Goal: Task Accomplishment & Management: Manage account settings

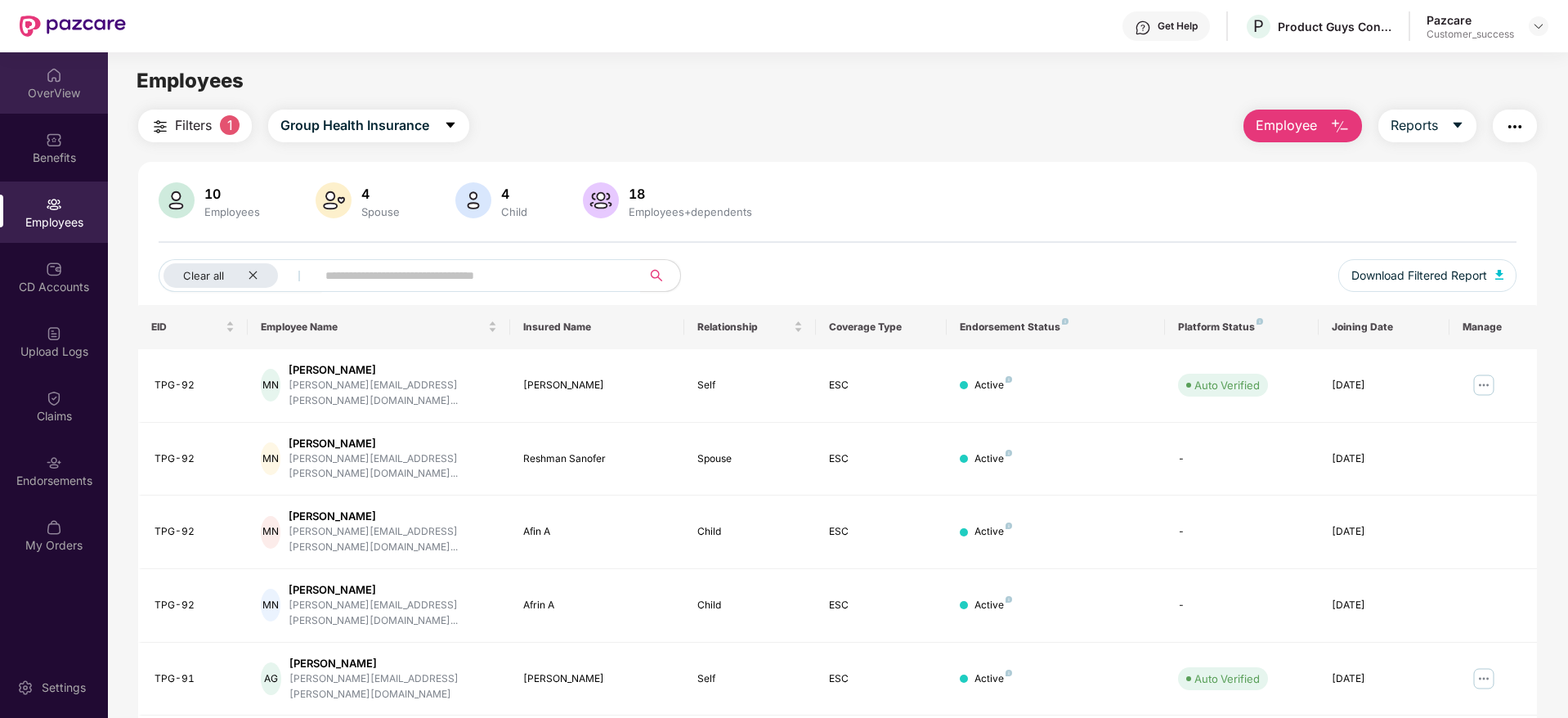
scroll to position [47, 0]
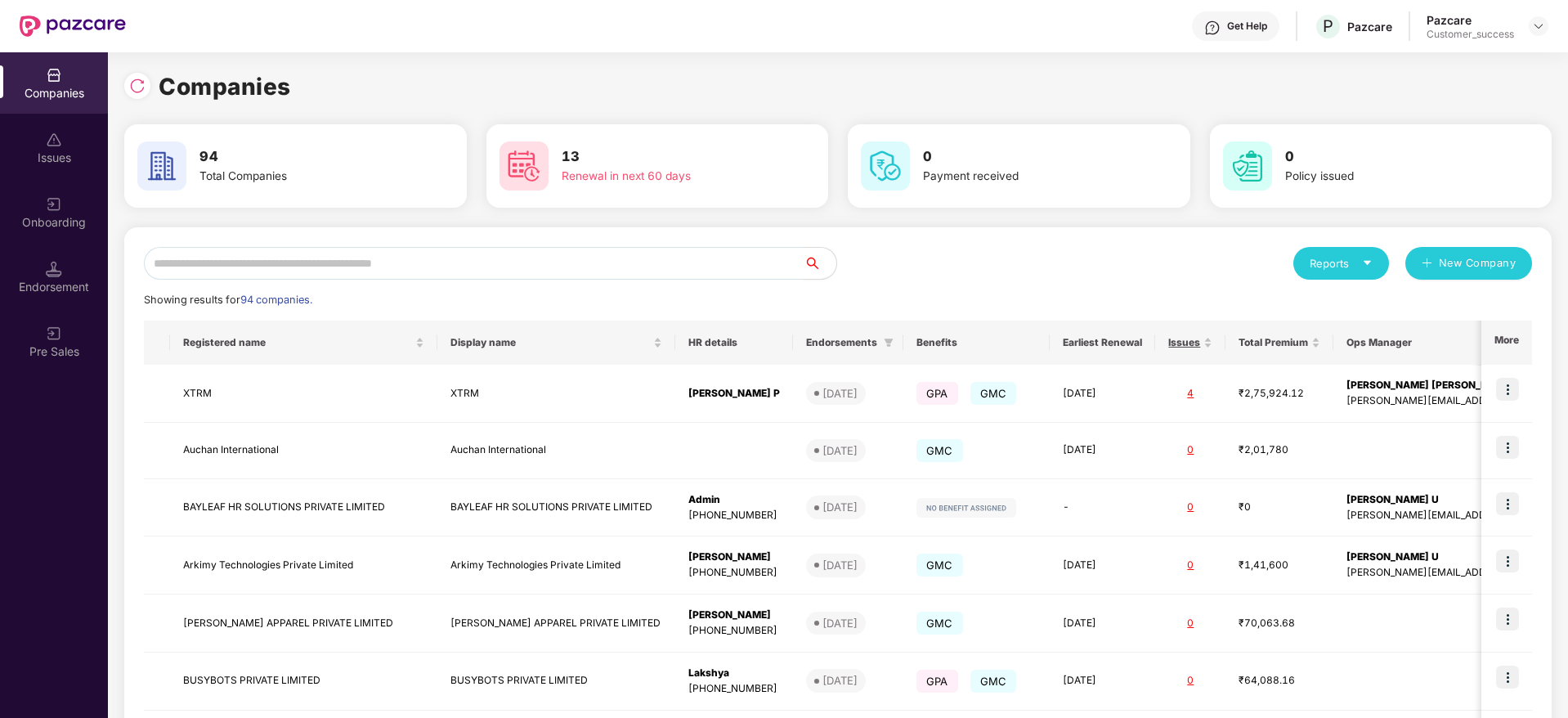
scroll to position [0, 2]
click at [78, 212] on div "Onboarding" at bounding box center [54, 213] width 108 height 62
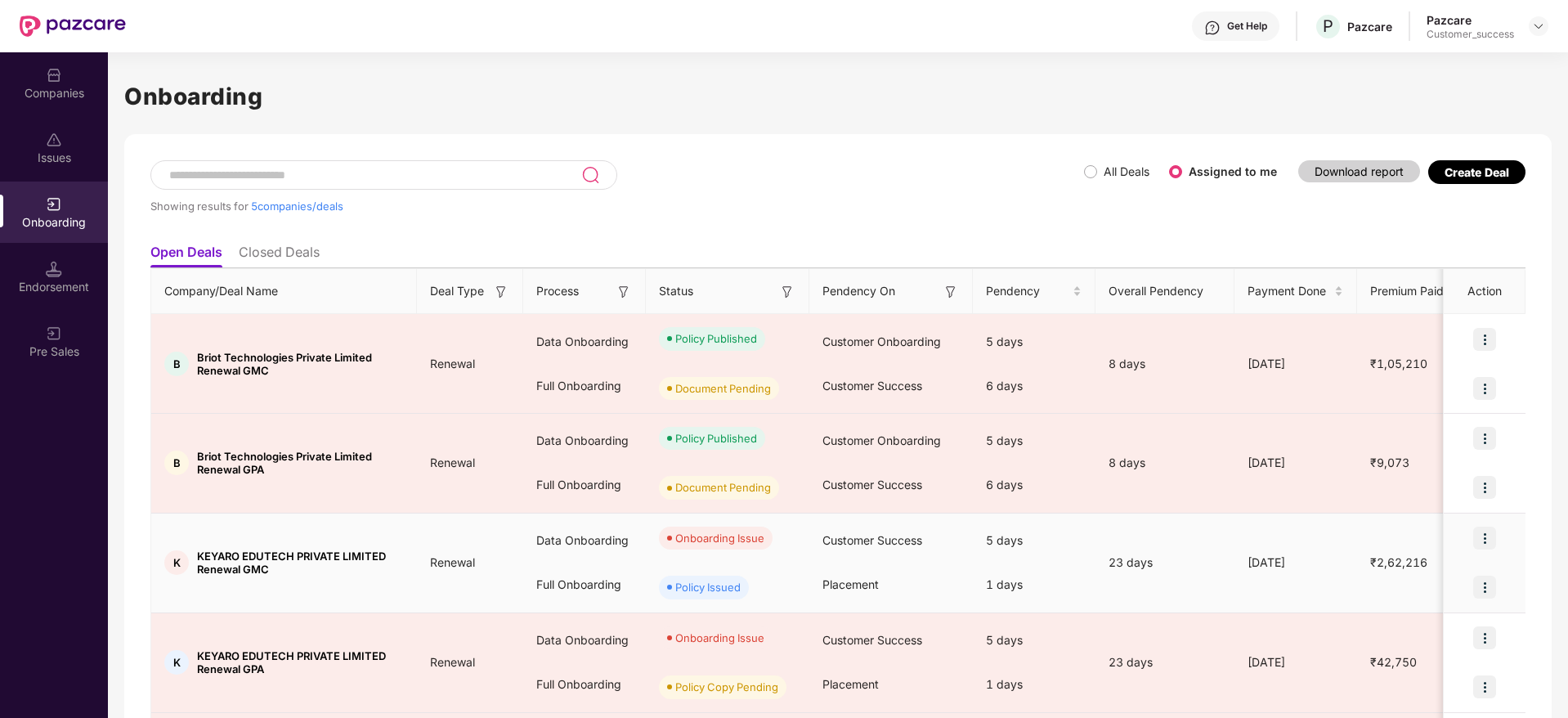
click at [1489, 538] on img at bounding box center [1484, 538] width 23 height 23
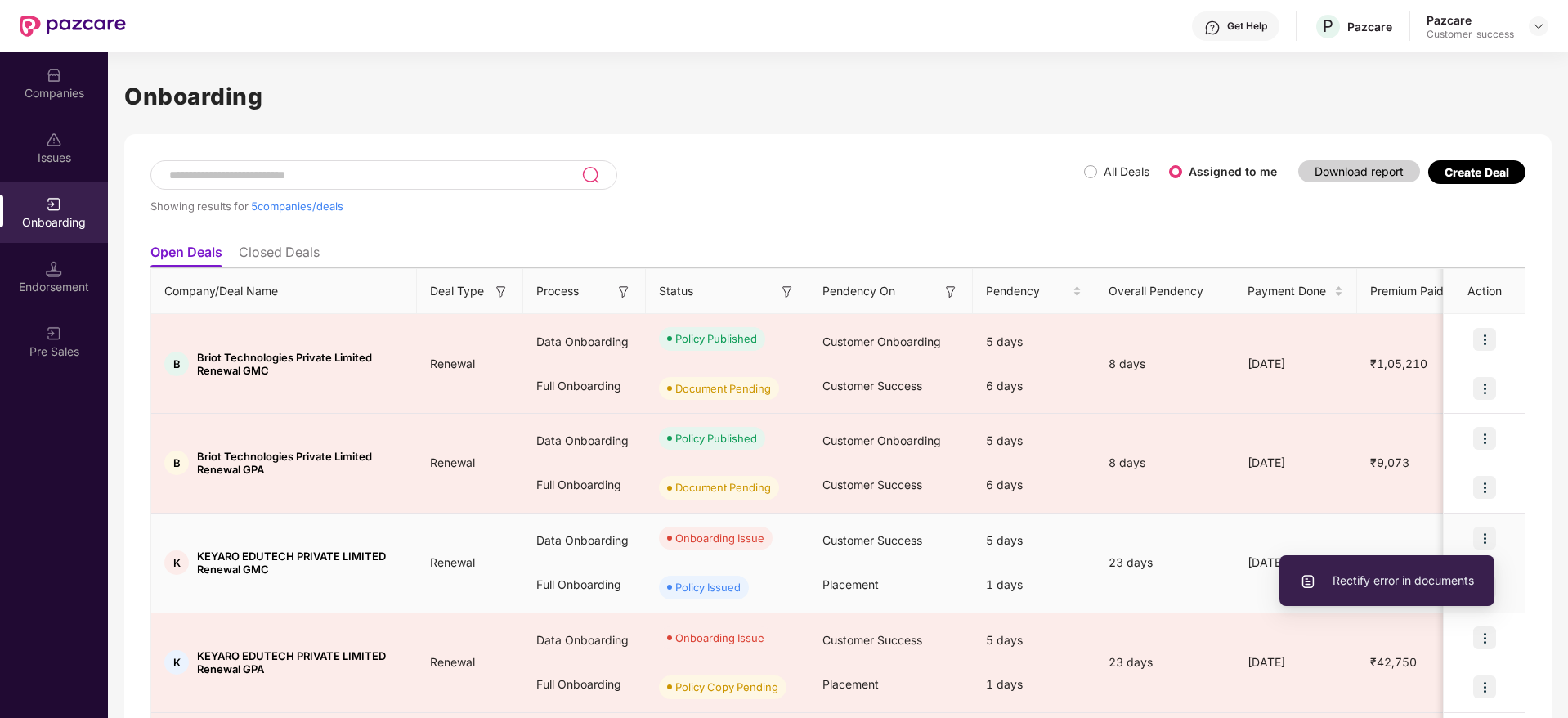
click at [1404, 594] on li "Rectify error in documents" at bounding box center [1386, 581] width 215 height 34
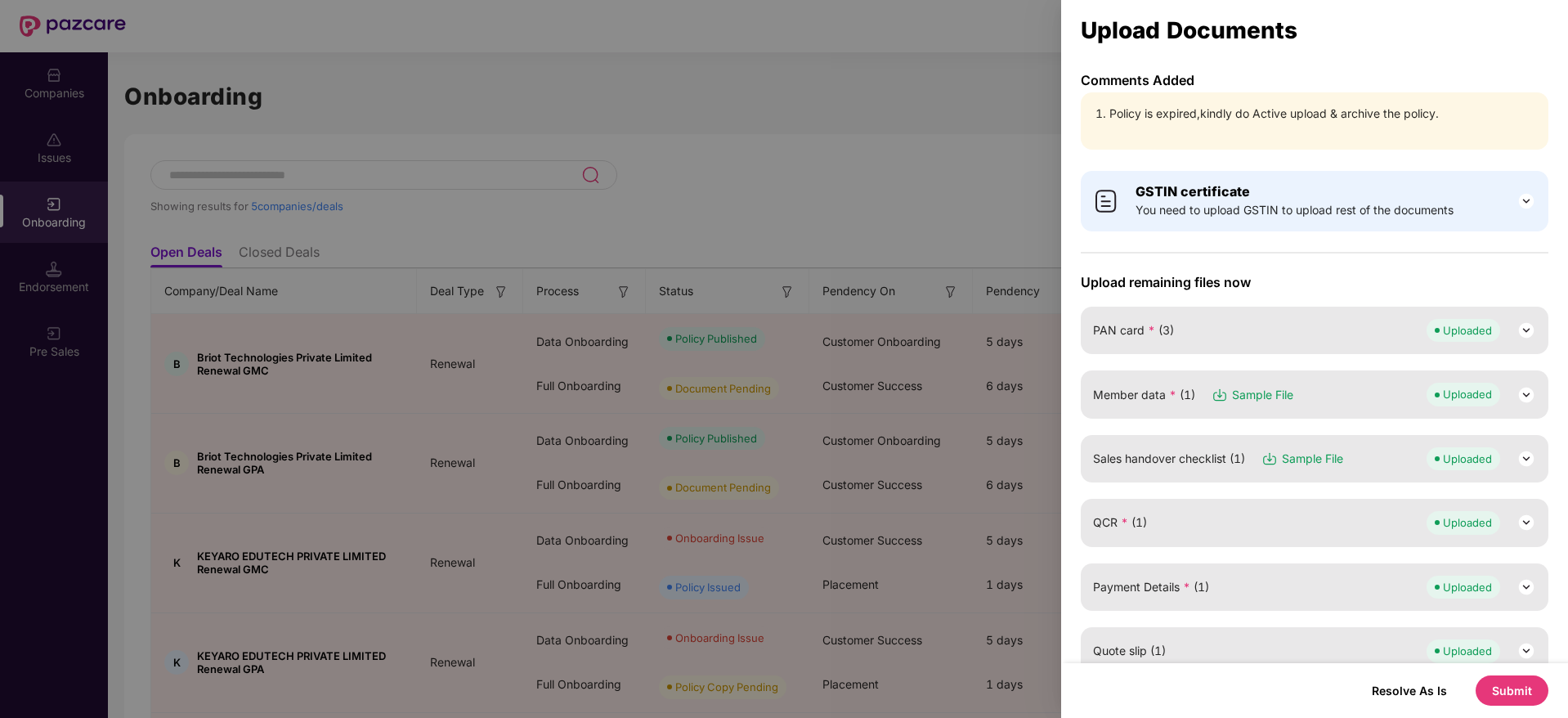
click at [1498, 688] on button "Submit" at bounding box center [1511, 691] width 73 height 30
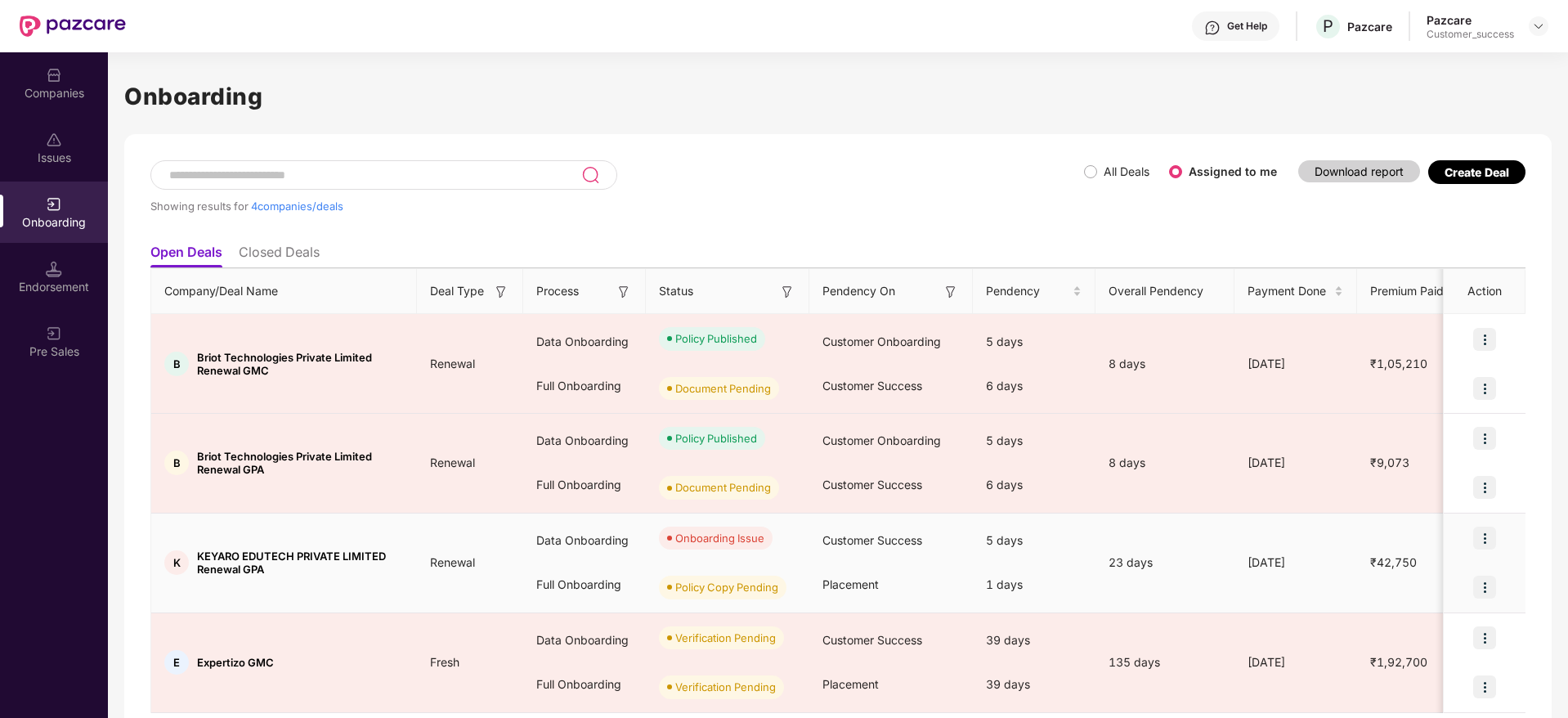
scroll to position [56, 0]
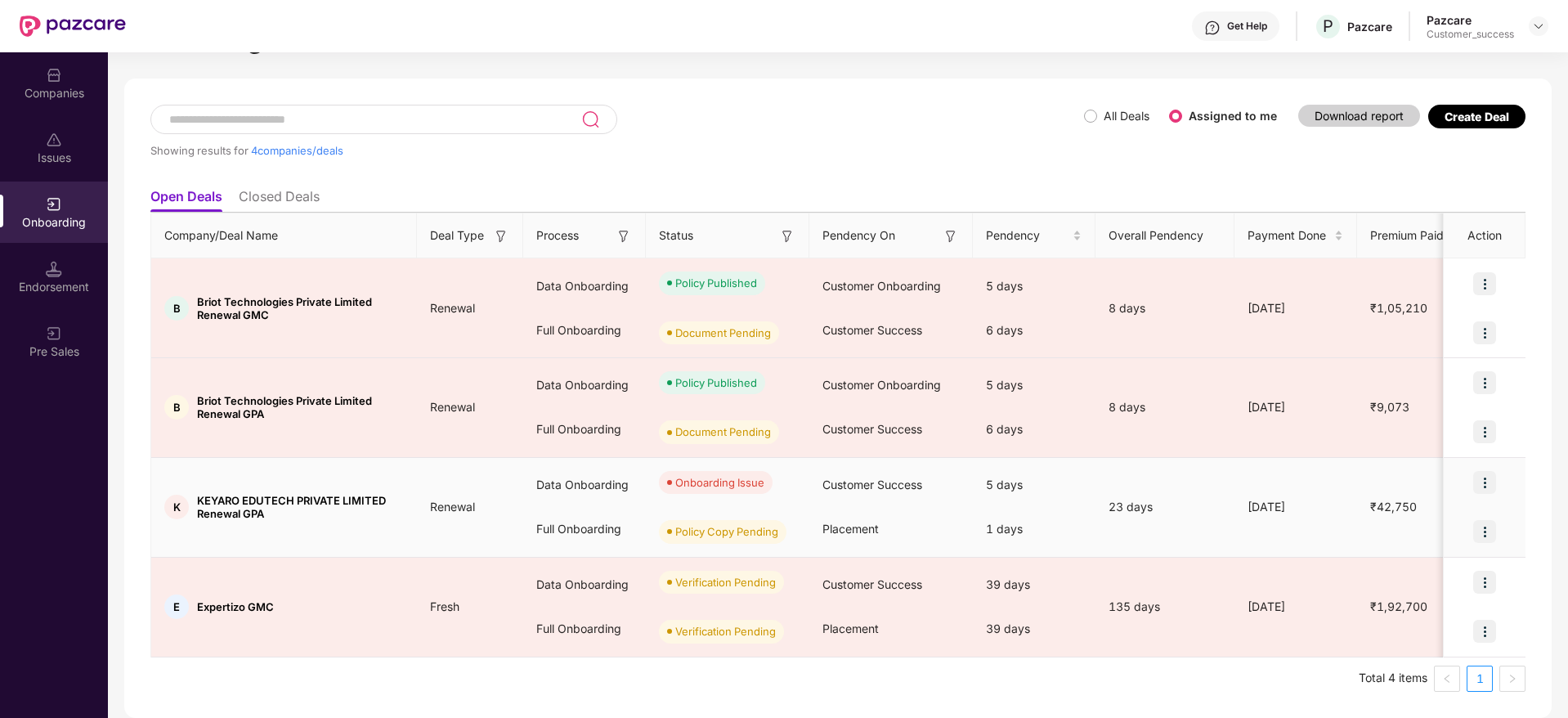
click at [1484, 484] on img at bounding box center [1484, 482] width 23 height 23
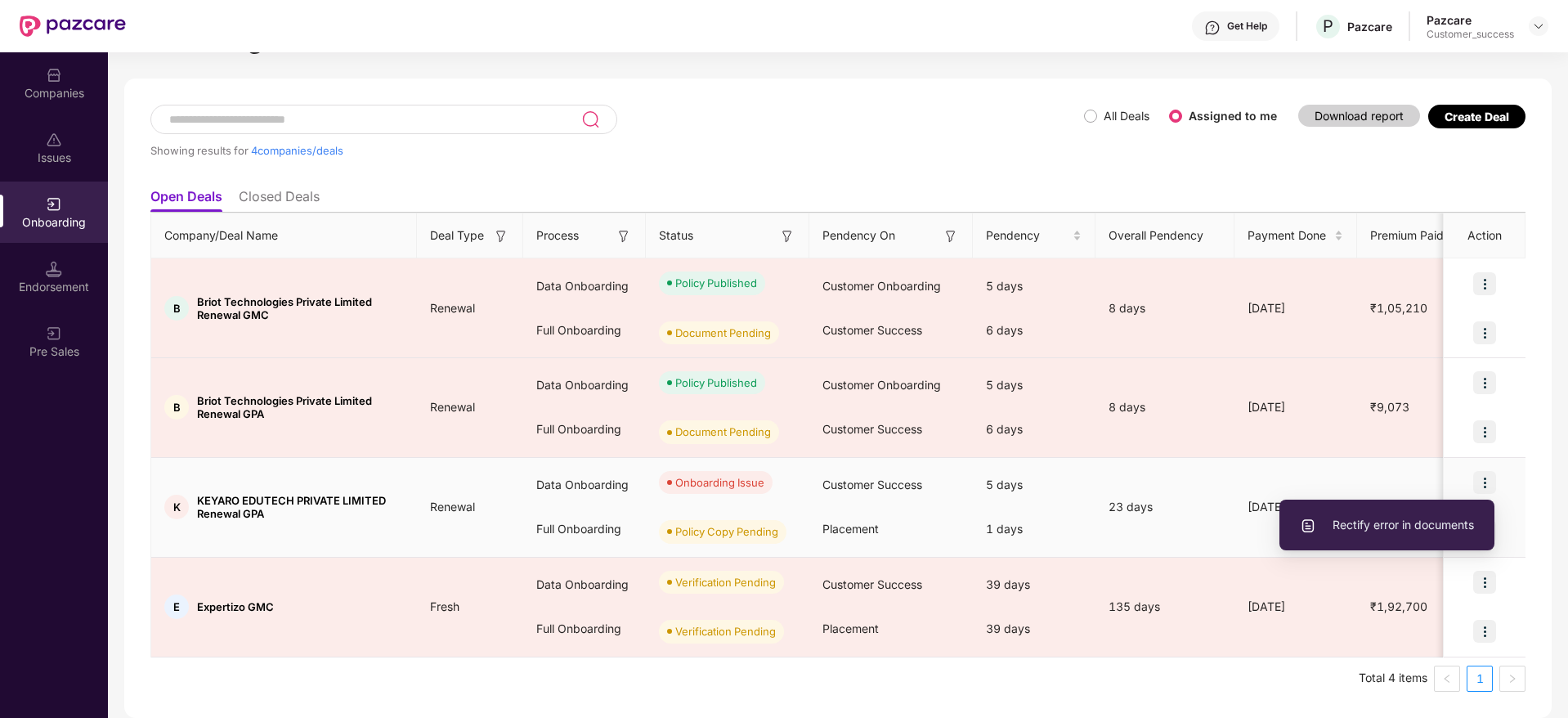
click at [1370, 529] on span "Rectify error in documents" at bounding box center [1386, 525] width 174 height 18
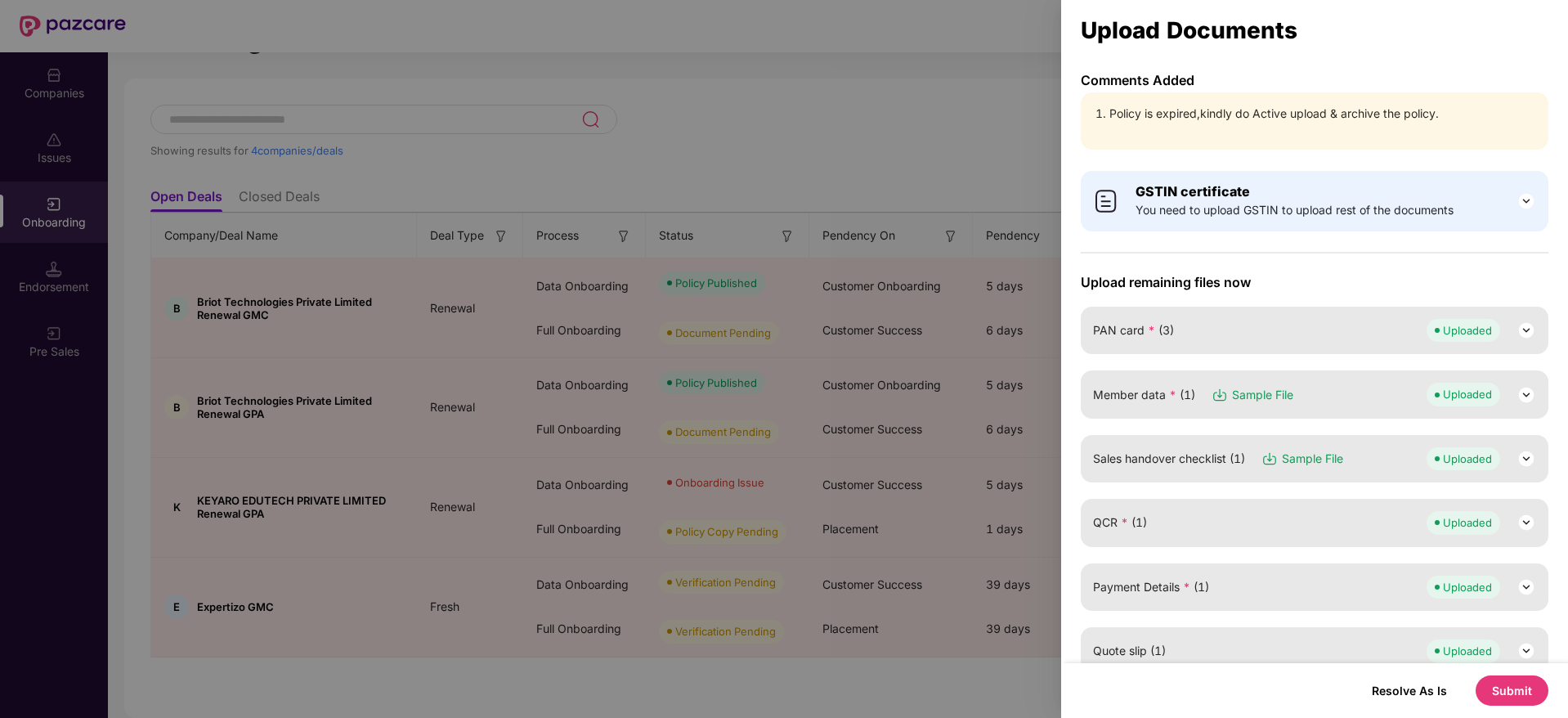
click at [1506, 697] on button "Submit" at bounding box center [1511, 691] width 73 height 30
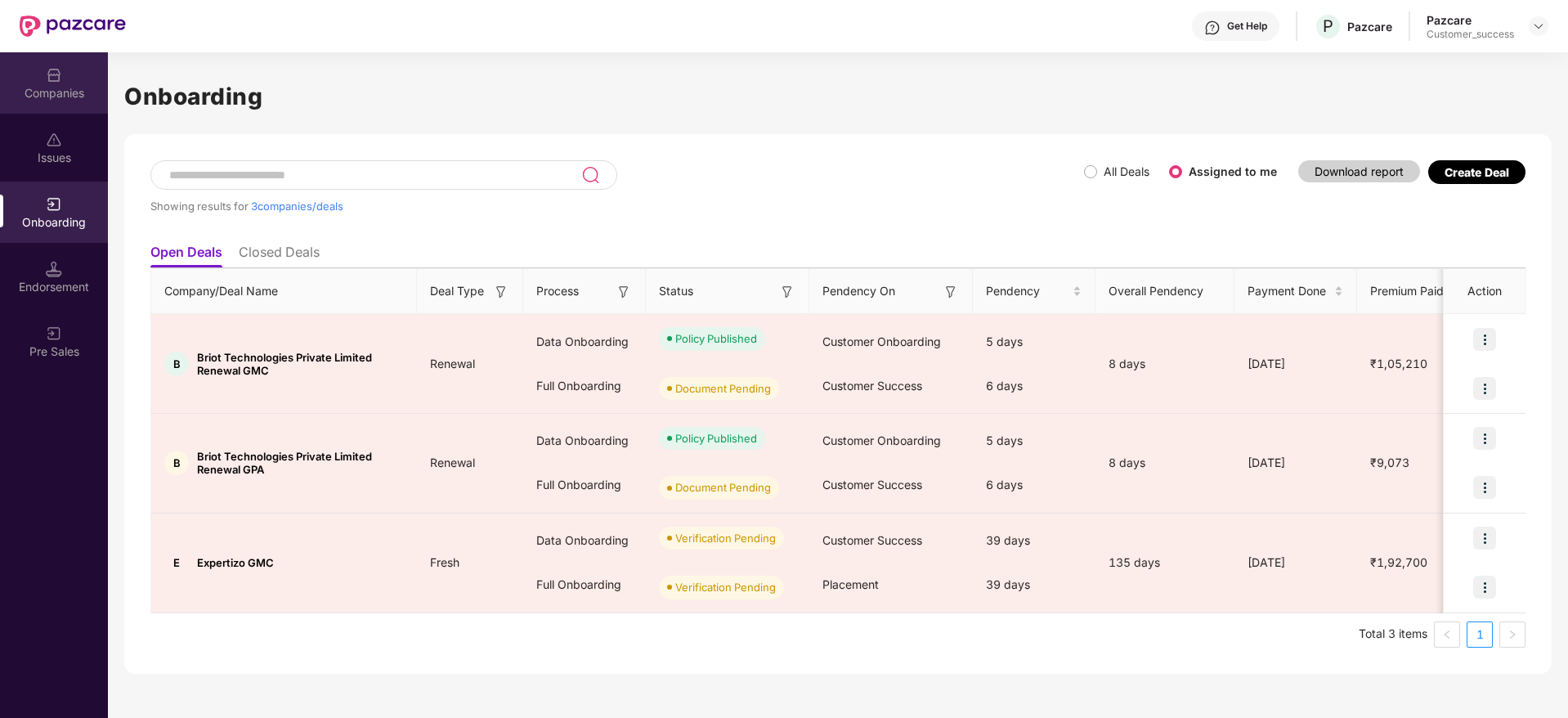
click at [27, 66] on div "Companies" at bounding box center [54, 83] width 108 height 62
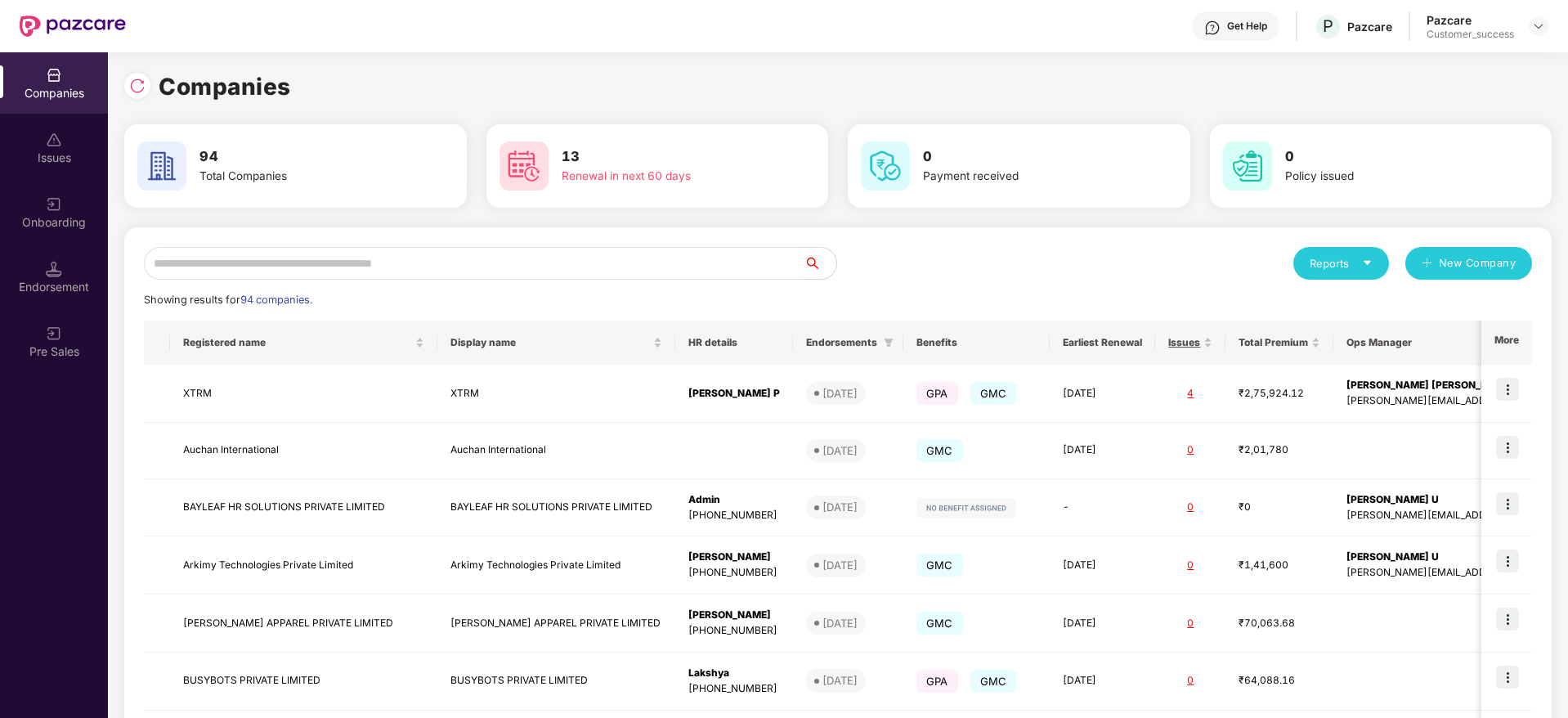
click at [478, 254] on input "text" at bounding box center [474, 263] width 660 height 33
click at [478, 275] on input "text" at bounding box center [474, 263] width 660 height 33
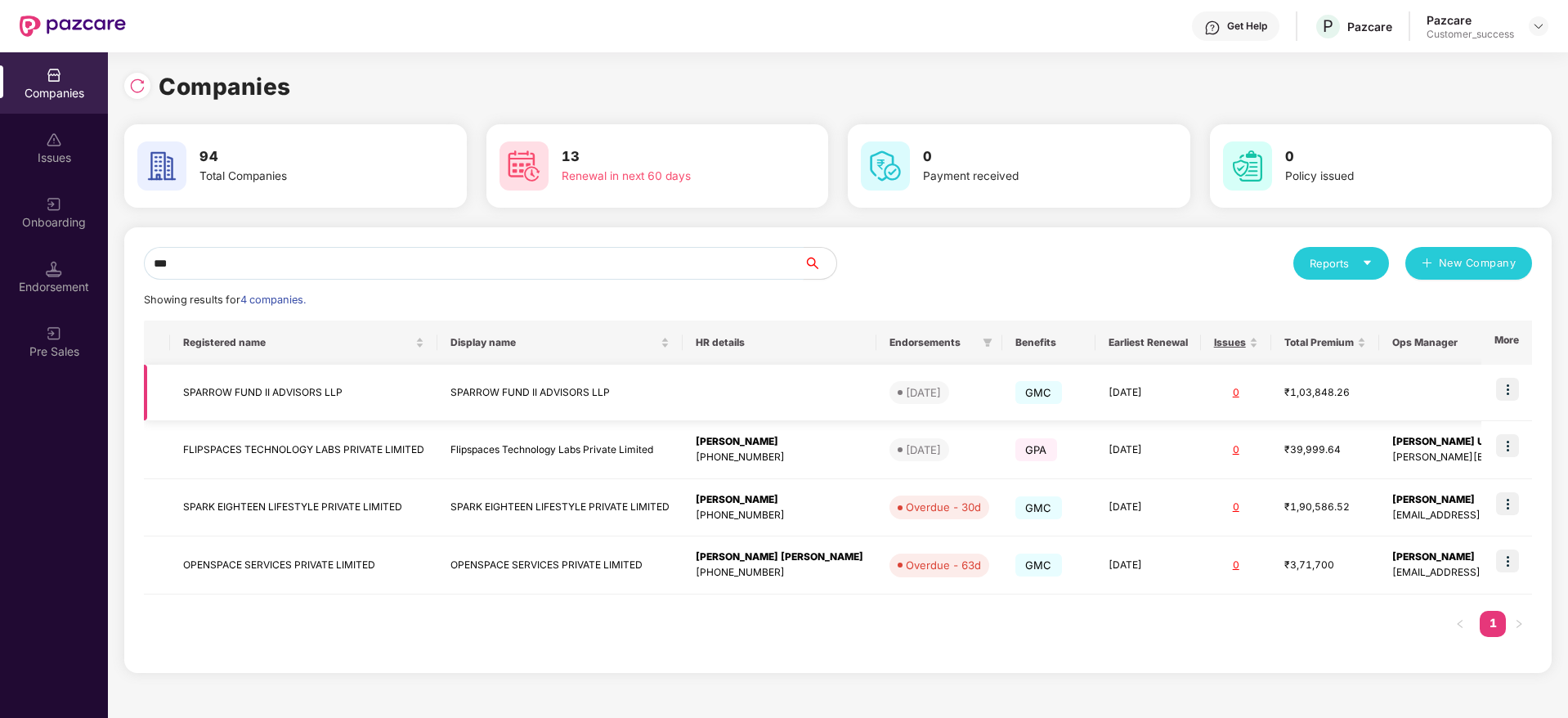
type input "***"
click at [1508, 389] on img at bounding box center [1507, 389] width 23 height 23
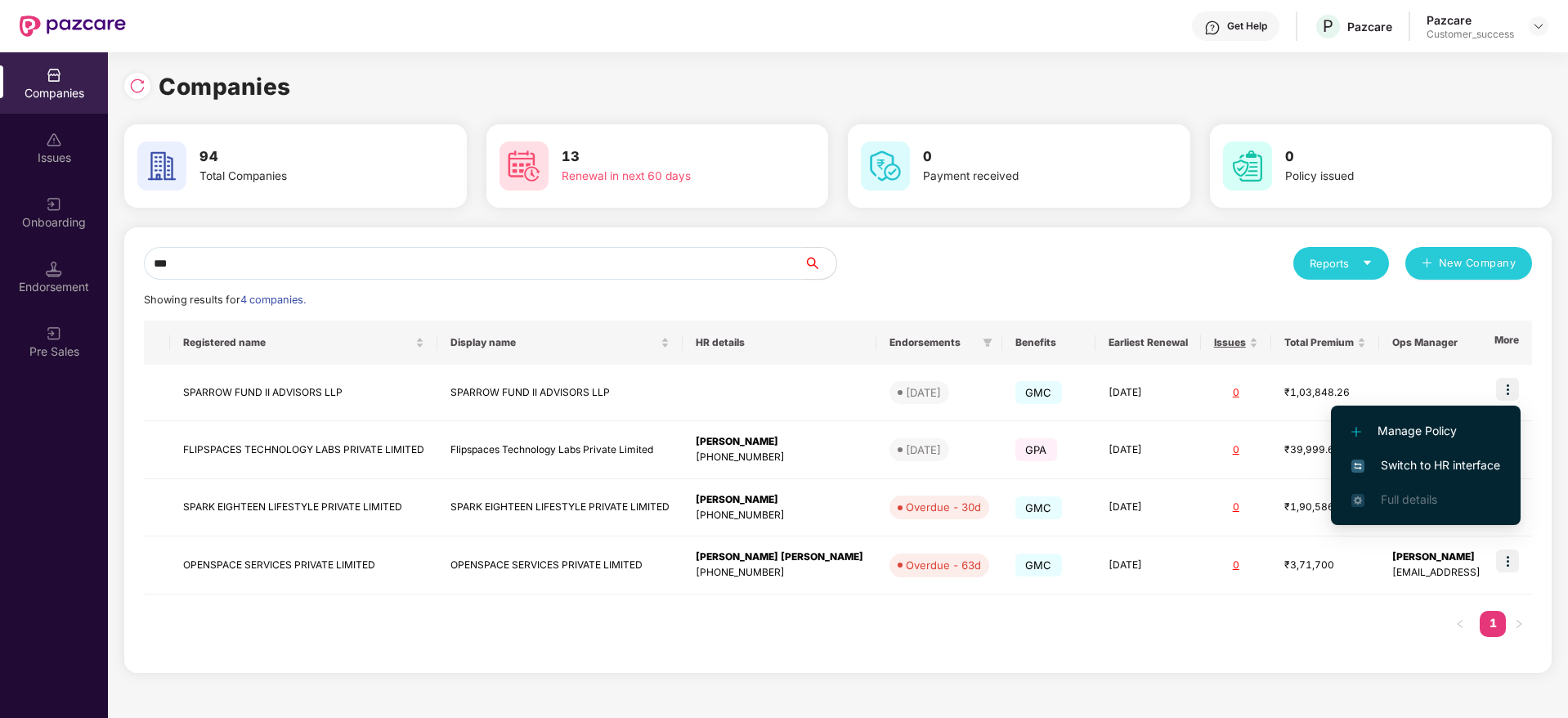
click at [1416, 458] on span "Switch to HR interface" at bounding box center [1426, 465] width 149 height 18
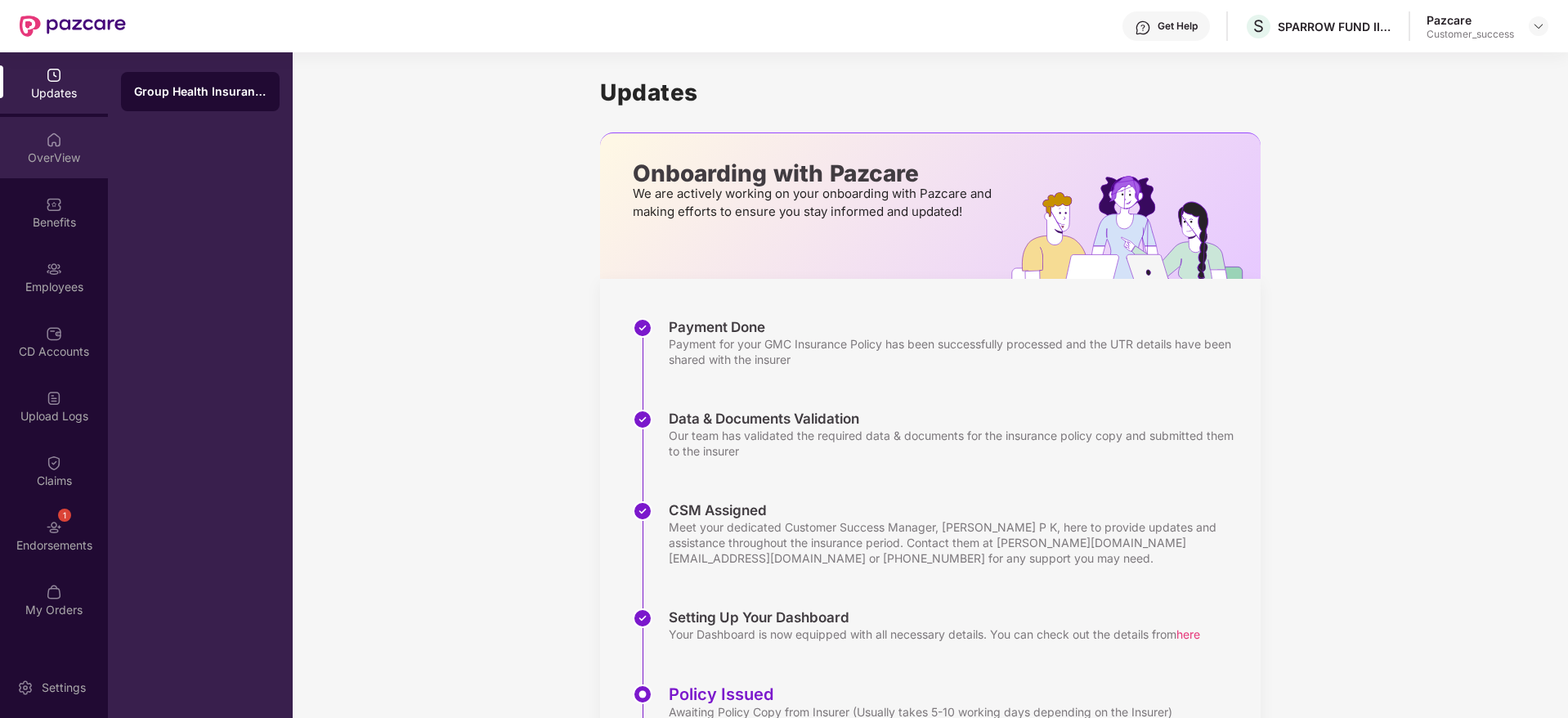
click at [69, 161] on div "OverView" at bounding box center [54, 158] width 108 height 16
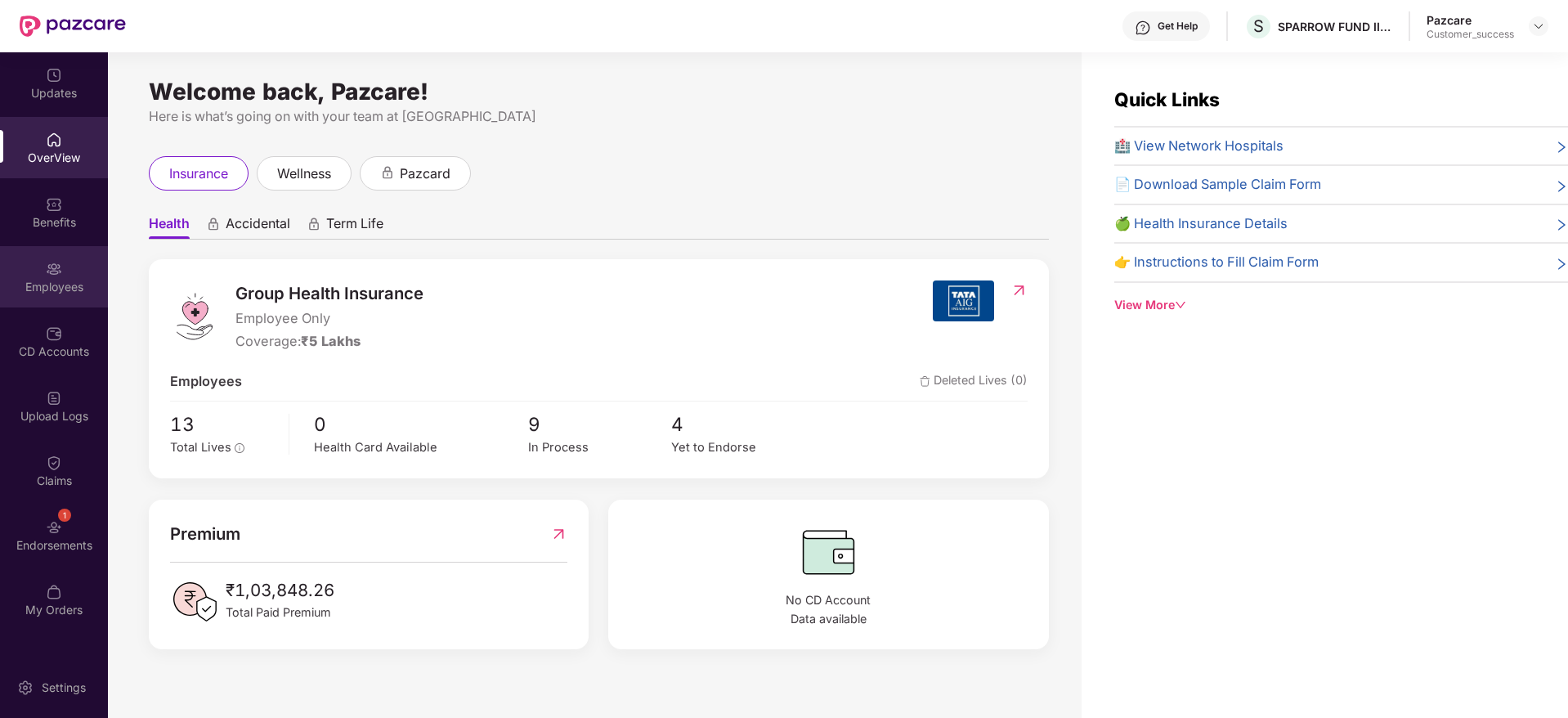
click at [63, 287] on div "Employees" at bounding box center [54, 287] width 108 height 16
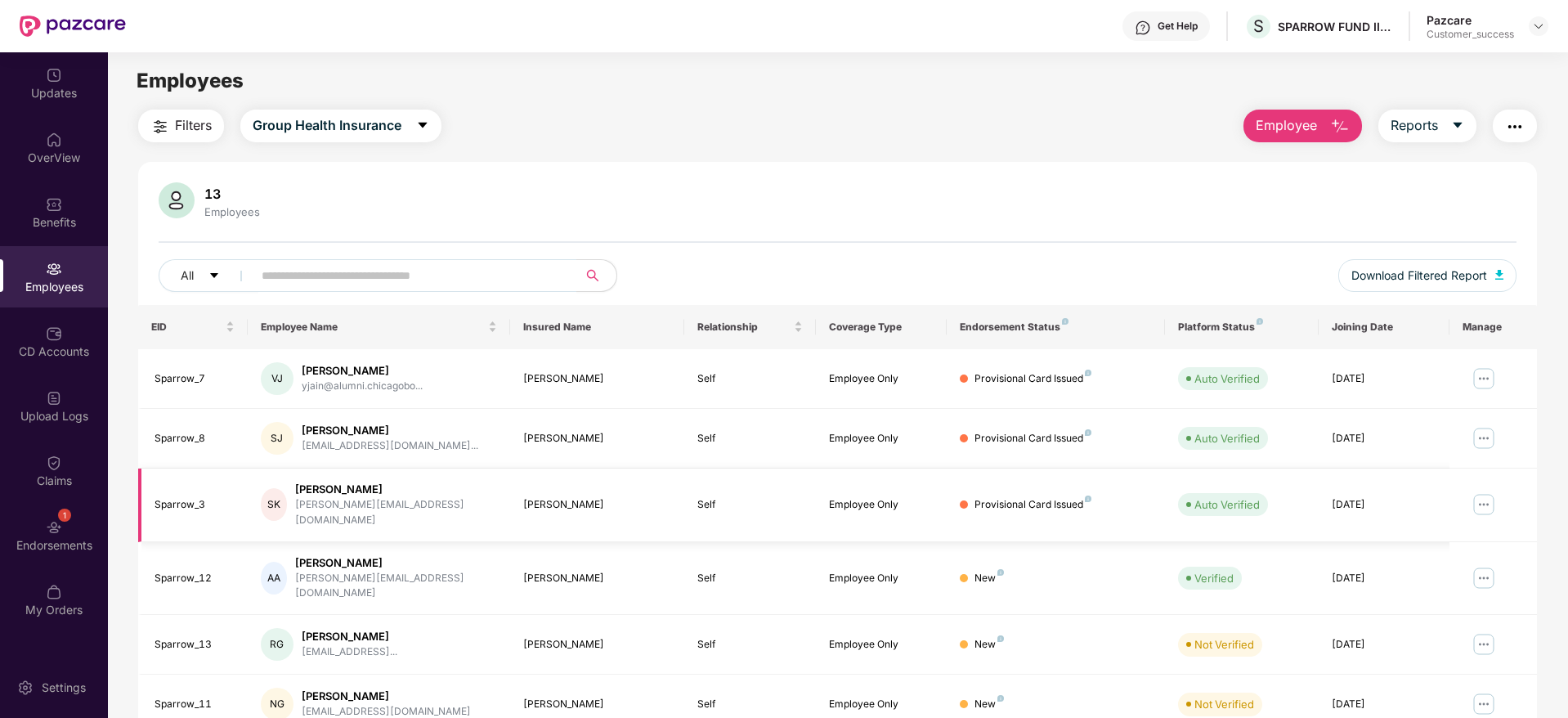
click at [1490, 482] on td at bounding box center [1493, 505] width 87 height 74
click at [1476, 503] on img at bounding box center [1484, 504] width 27 height 27
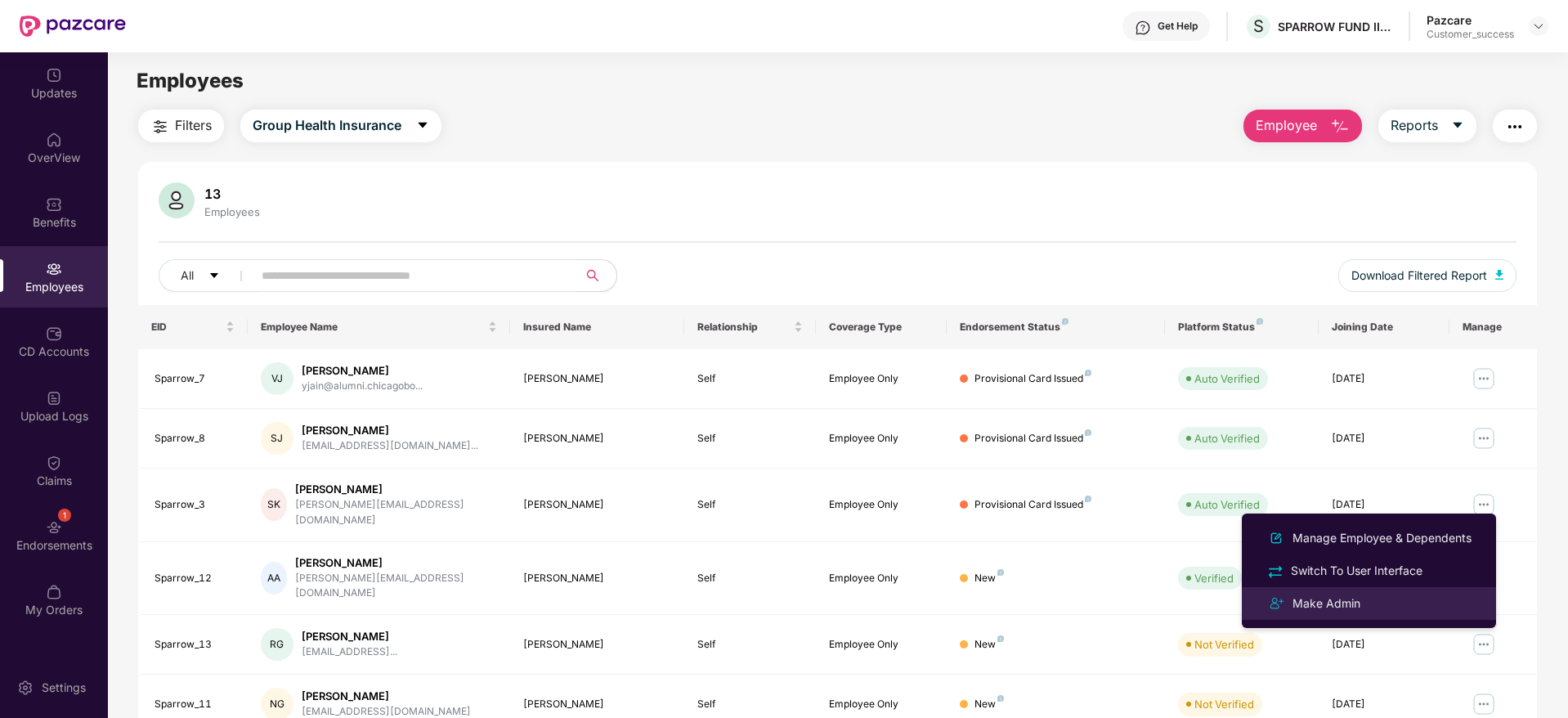
click at [1345, 594] on div "Make Admin" at bounding box center [1326, 603] width 75 height 18
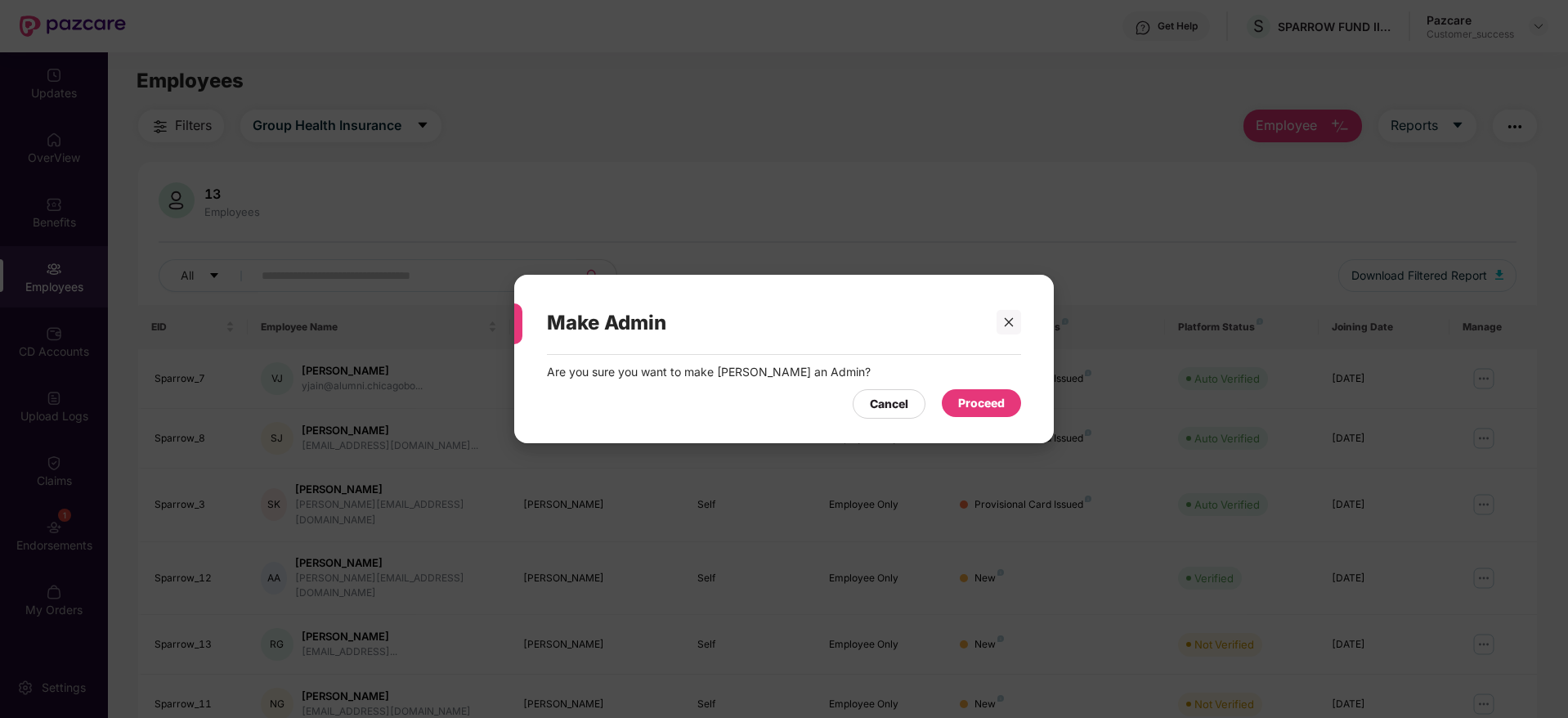
click at [993, 410] on div "Proceed" at bounding box center [982, 403] width 46 height 18
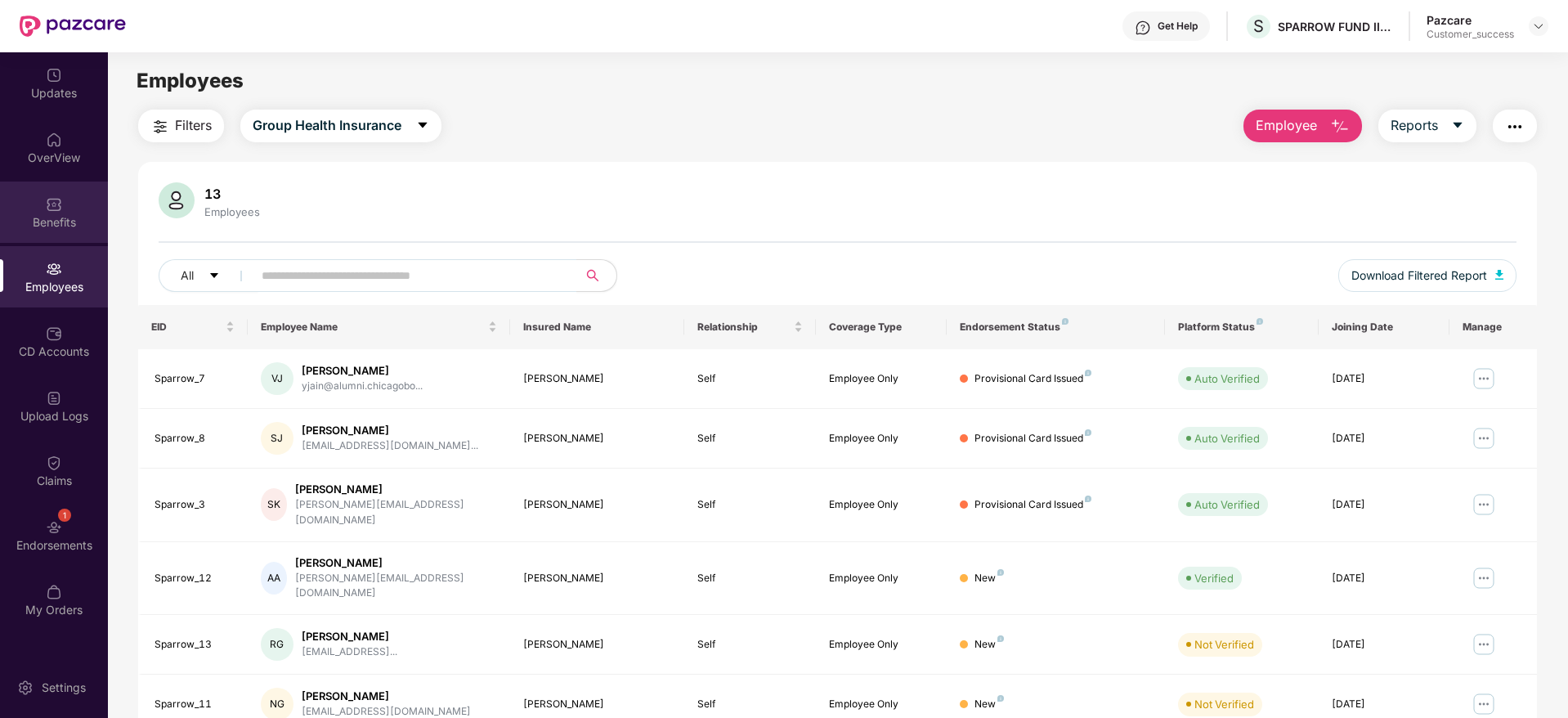
click at [63, 189] on div "Benefits" at bounding box center [54, 213] width 108 height 62
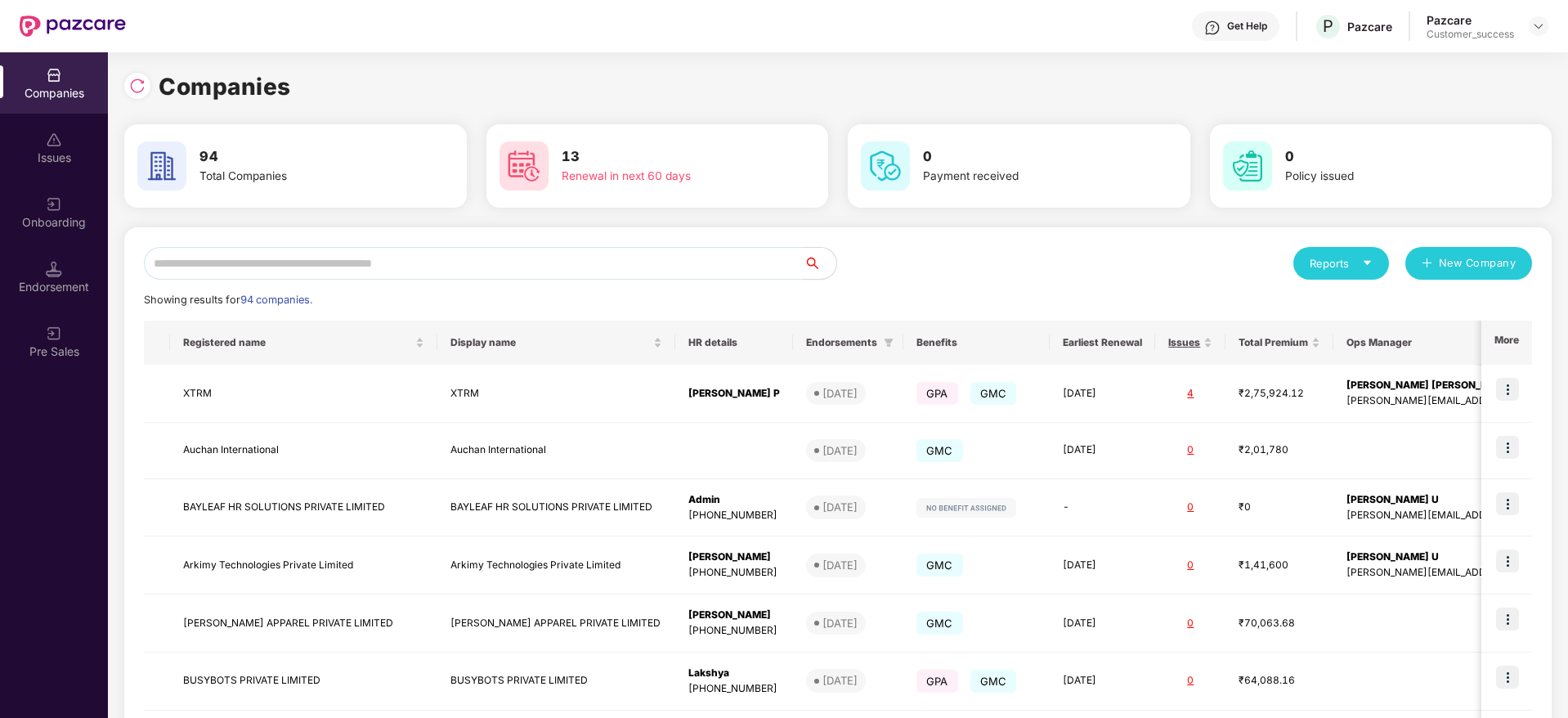
scroll to position [0, 2]
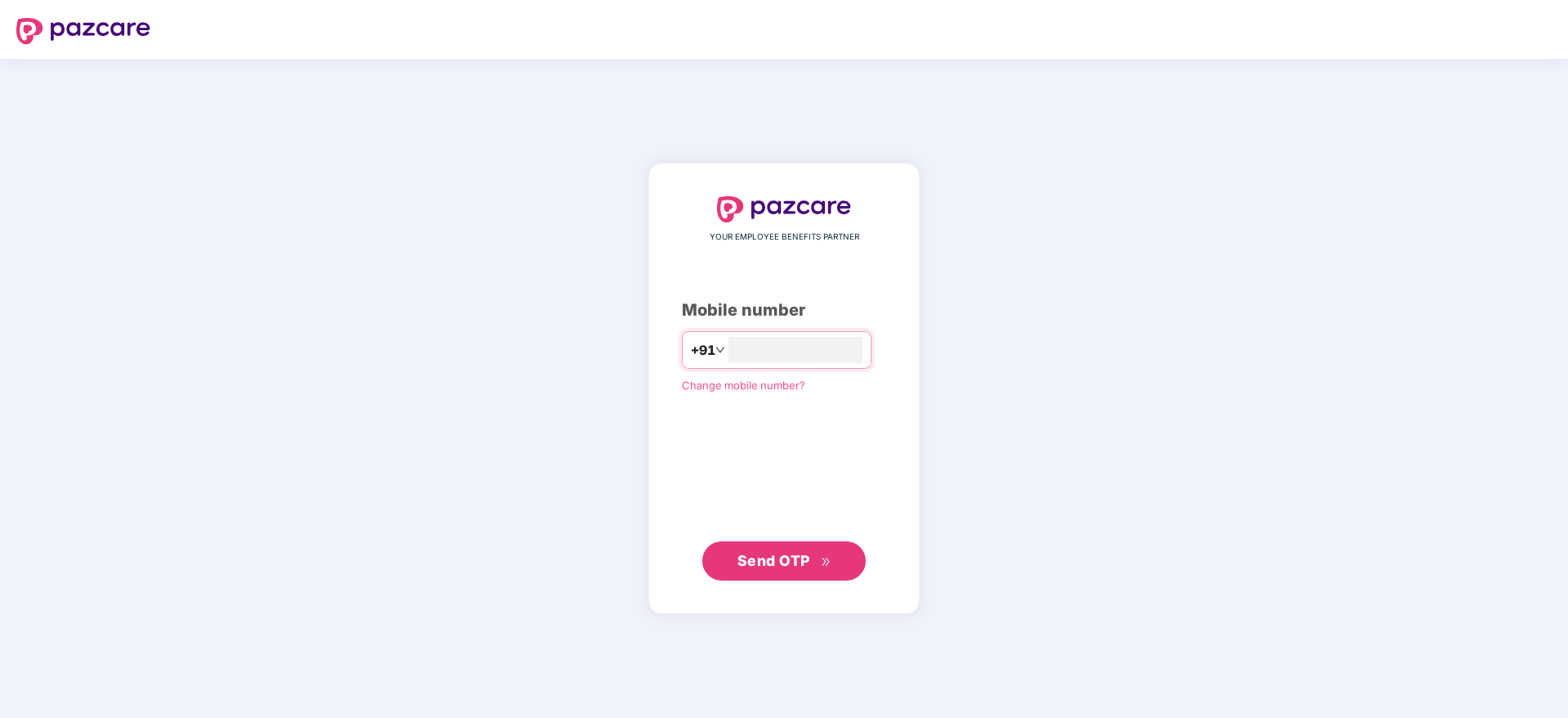
type input "**********"
click at [740, 566] on span "Send OTP" at bounding box center [773, 560] width 73 height 17
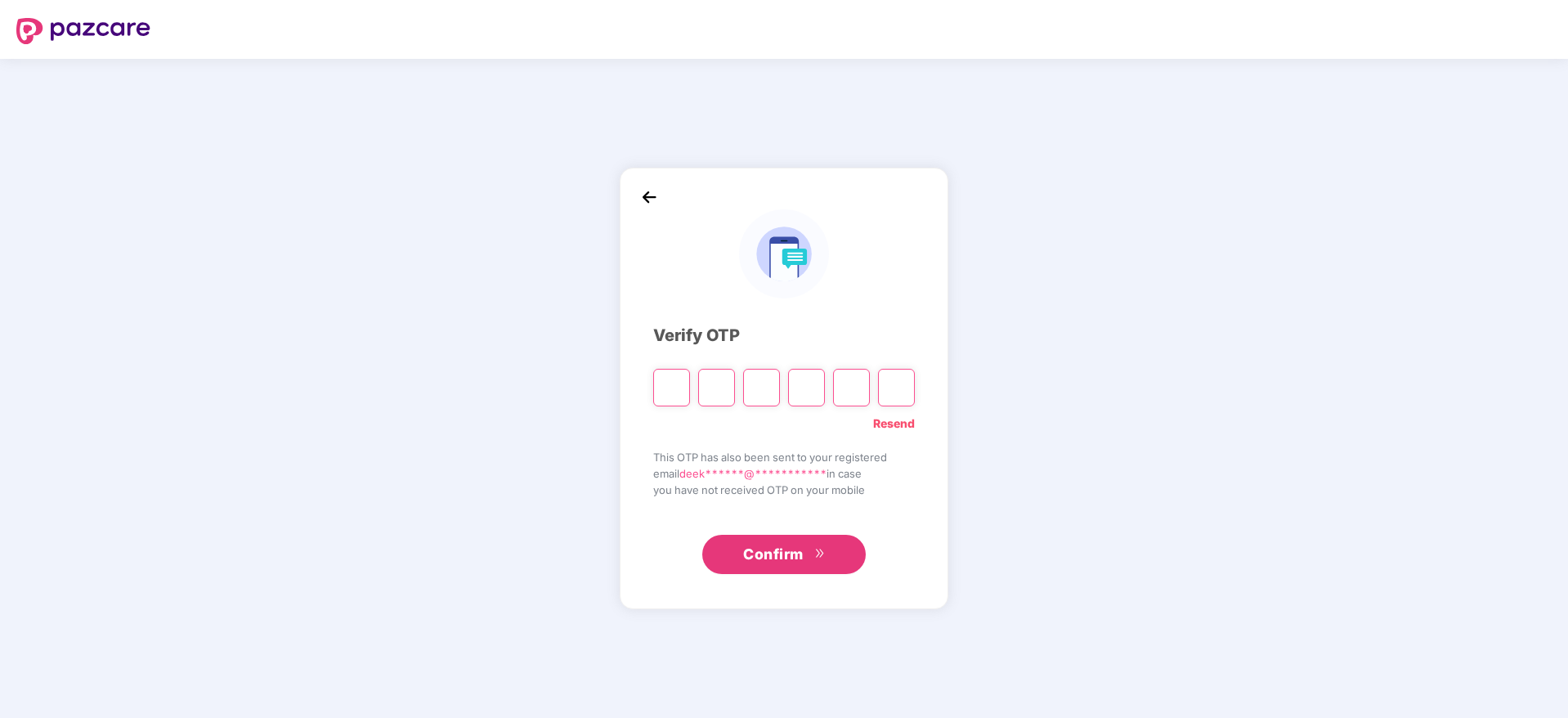
paste input "*"
type input "*"
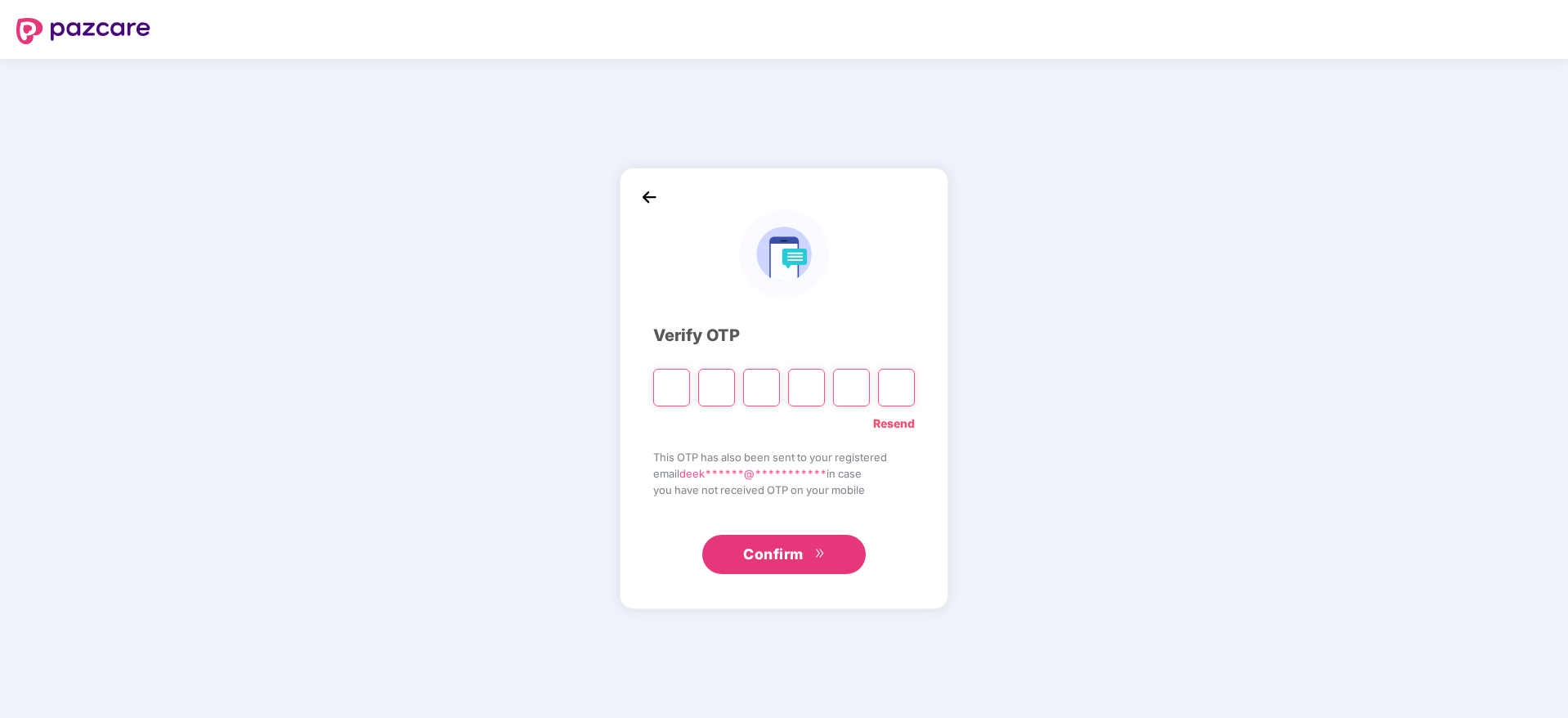
type input "*"
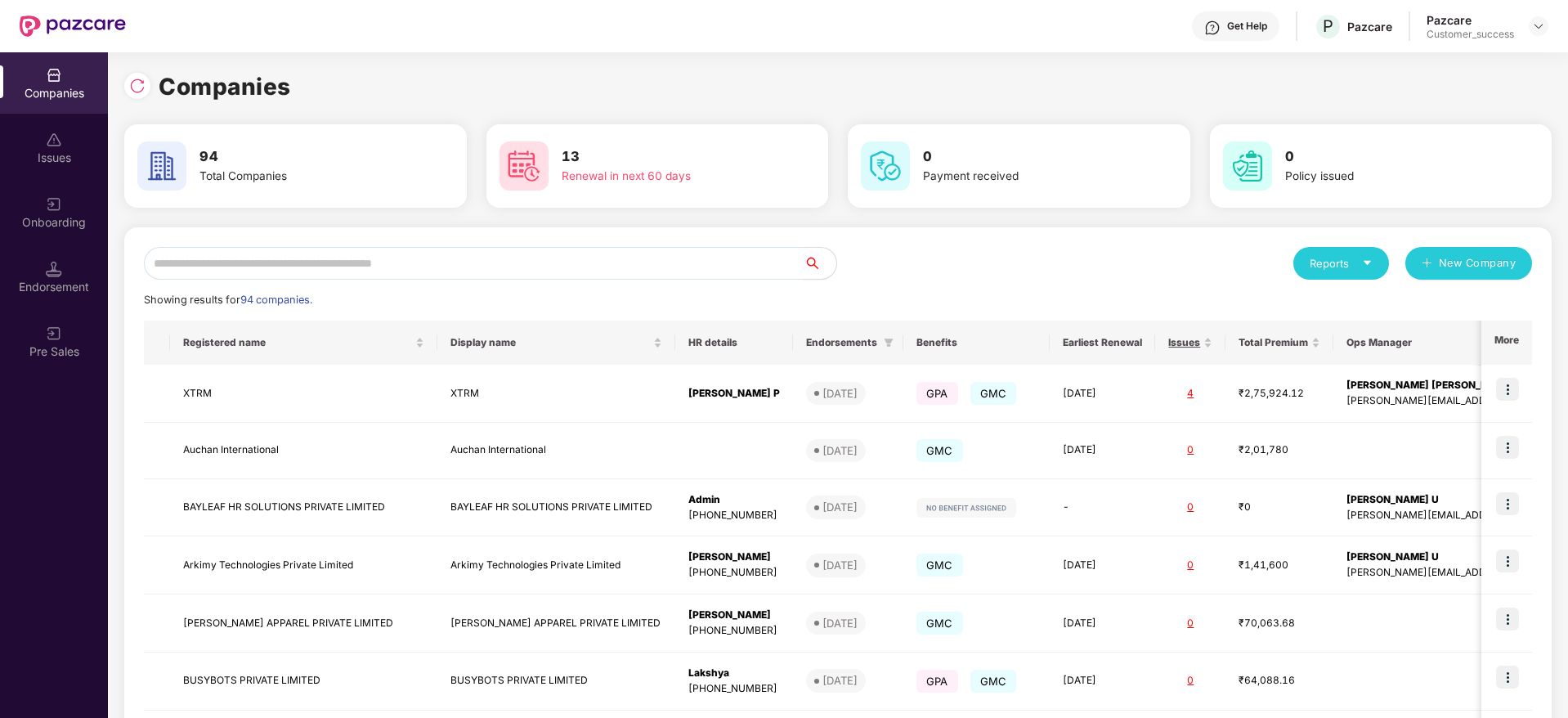
click at [504, 275] on input "text" at bounding box center [474, 263] width 660 height 33
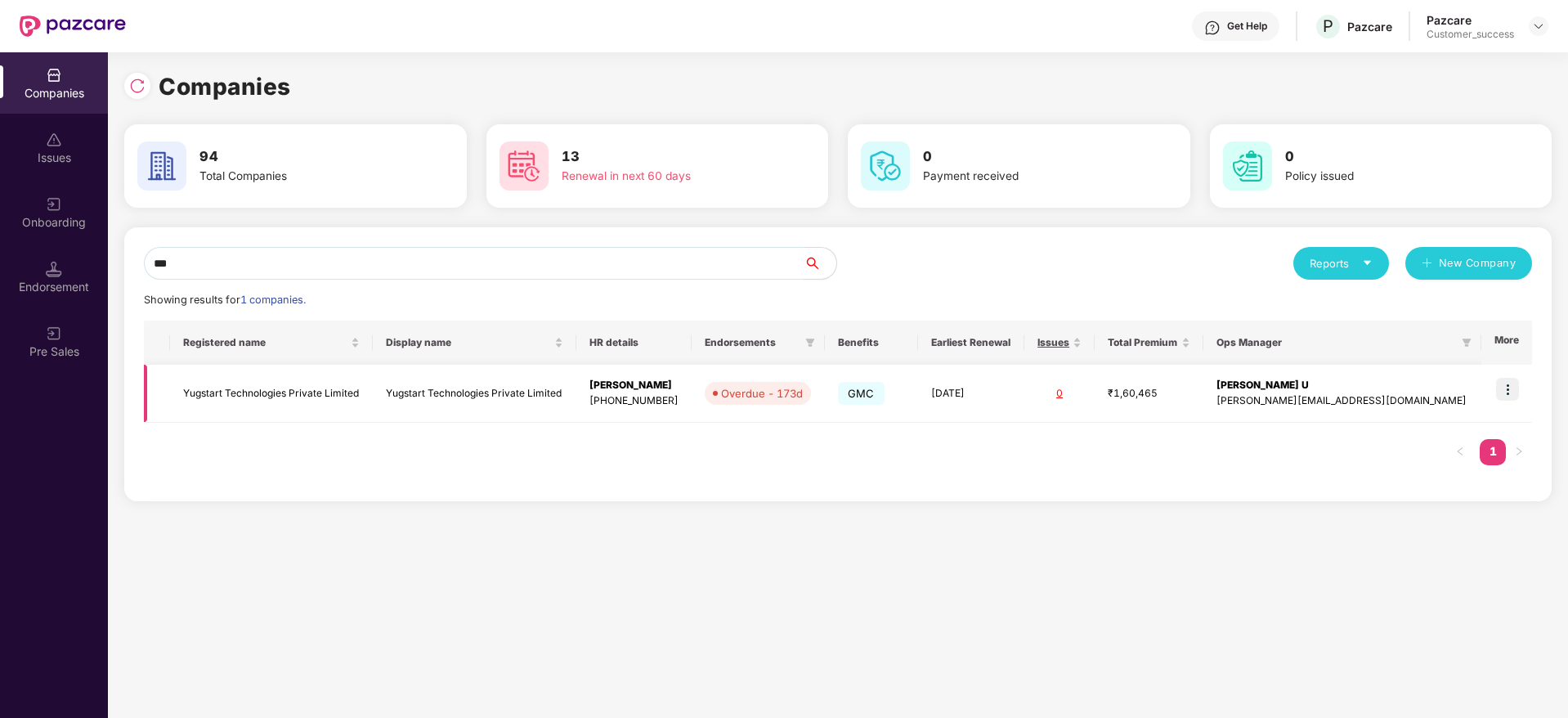
type input "***"
click at [1514, 397] on img at bounding box center [1507, 389] width 23 height 23
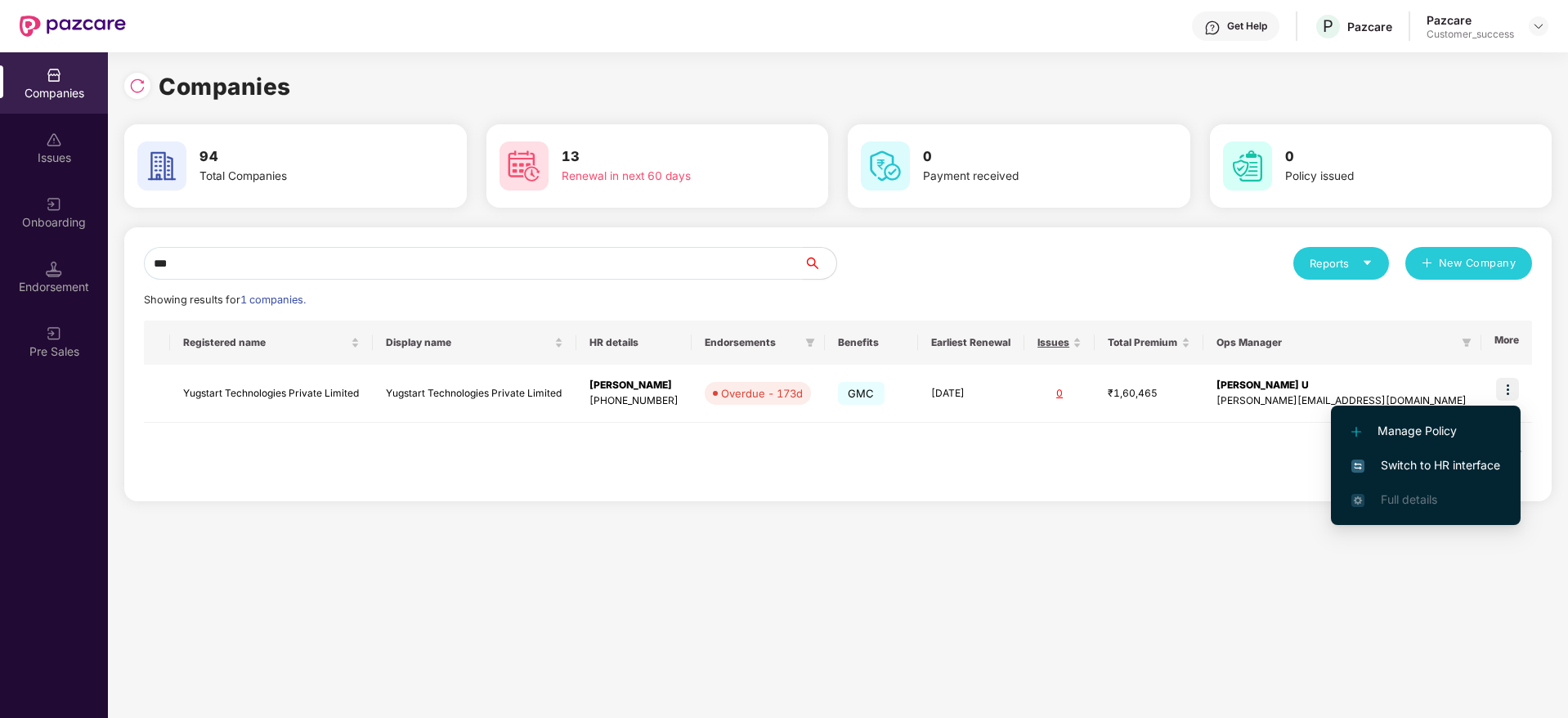
click at [1423, 452] on li "Switch to HR interface" at bounding box center [1425, 466] width 189 height 34
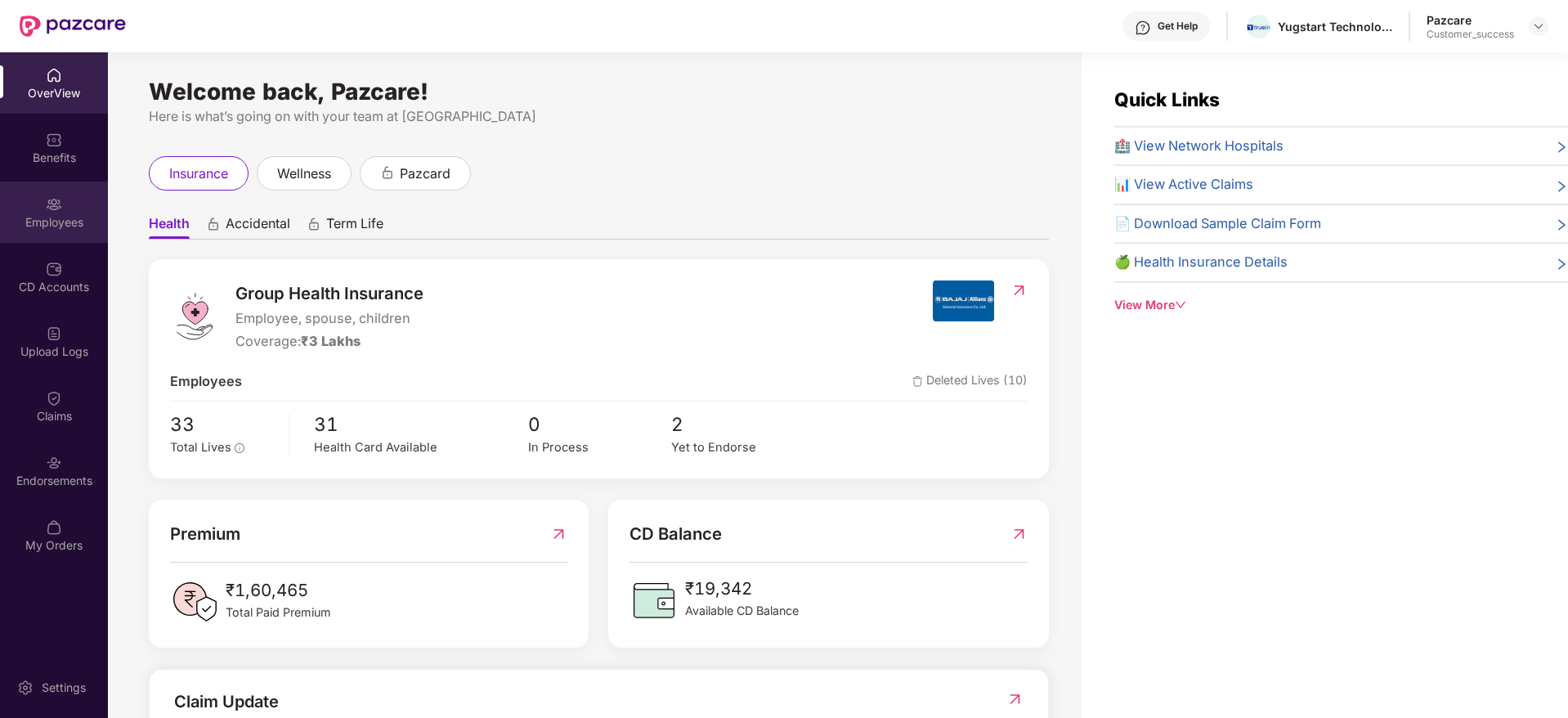
click at [43, 208] on div "Employees" at bounding box center [54, 213] width 108 height 62
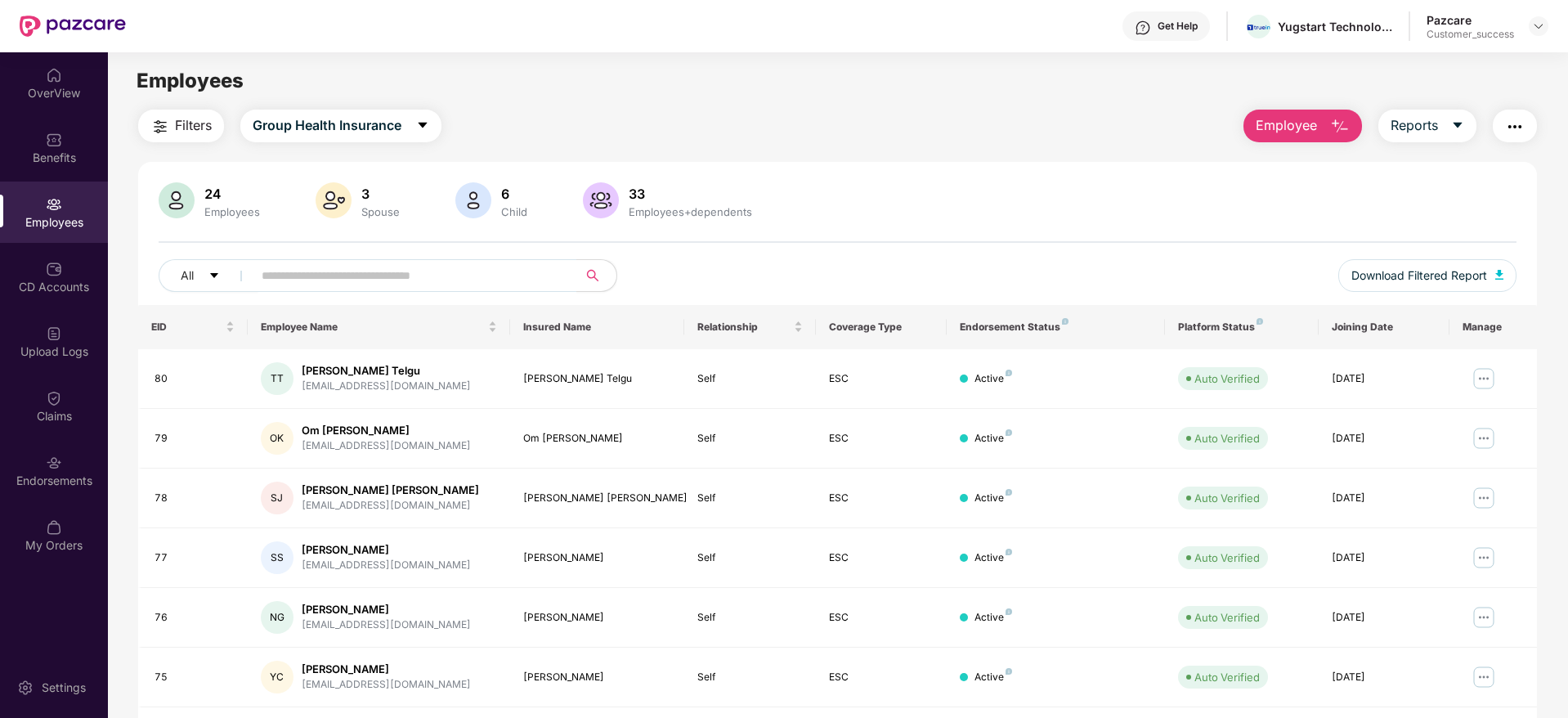
click at [202, 138] on button "Filters" at bounding box center [181, 126] width 86 height 33
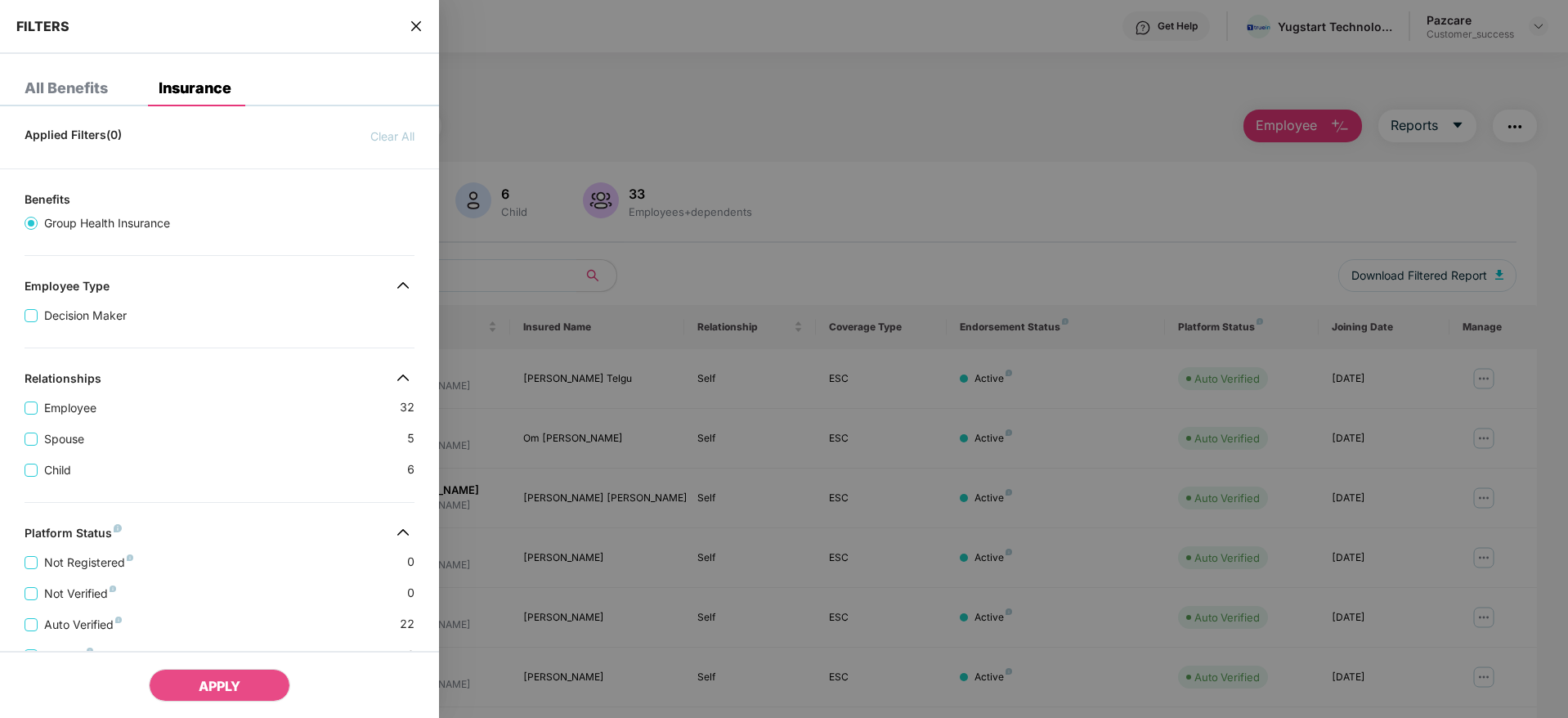
scroll to position [317, 0]
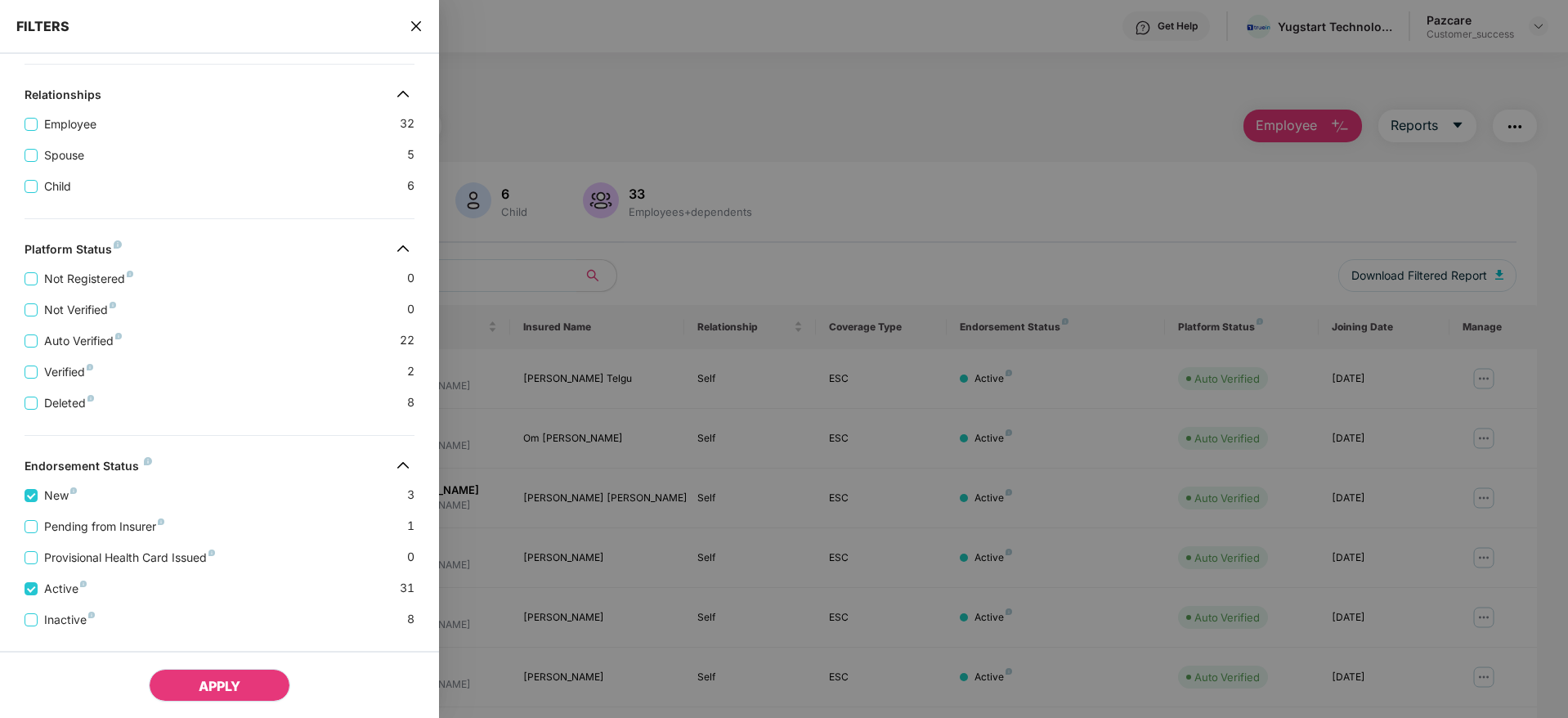
click at [165, 679] on button "APPLY" at bounding box center [219, 685] width 141 height 33
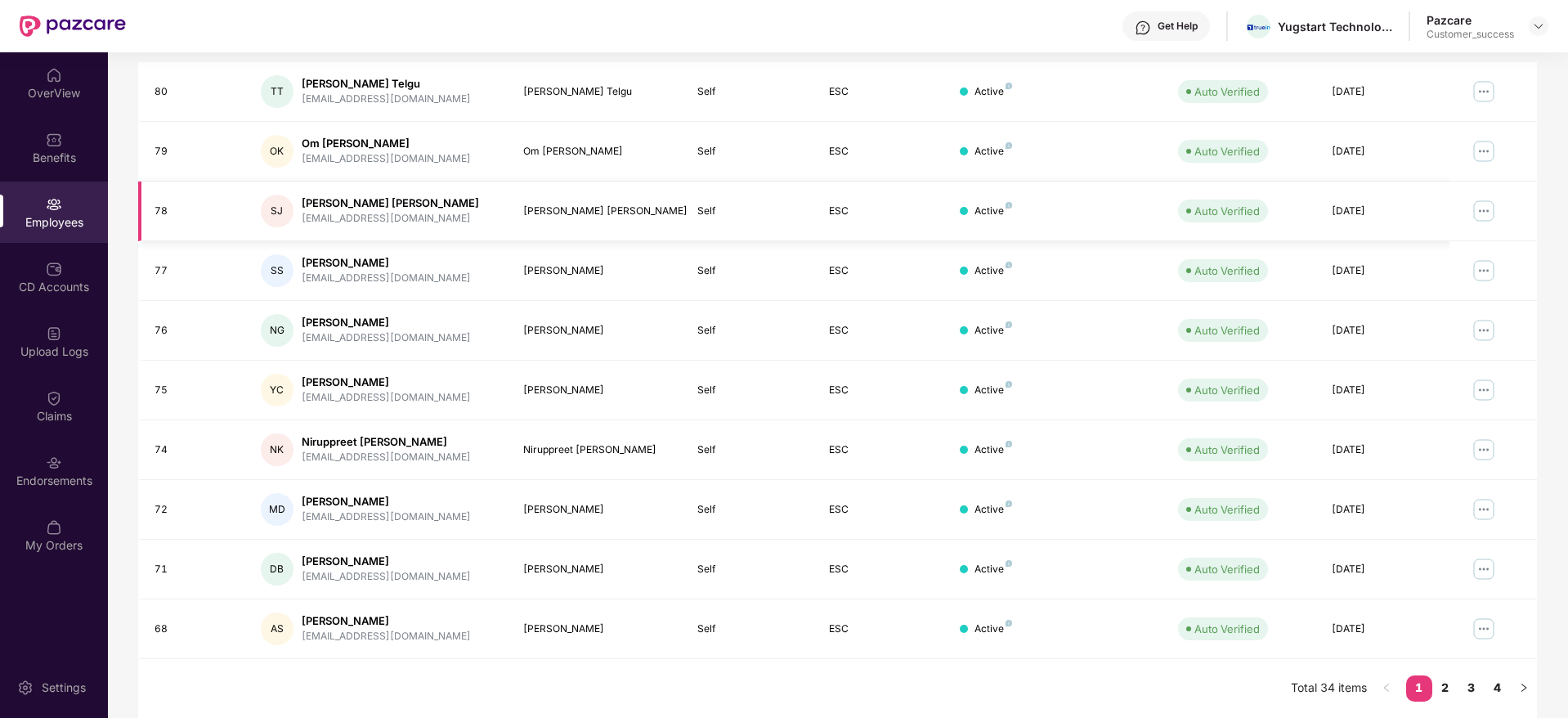
scroll to position [0, 0]
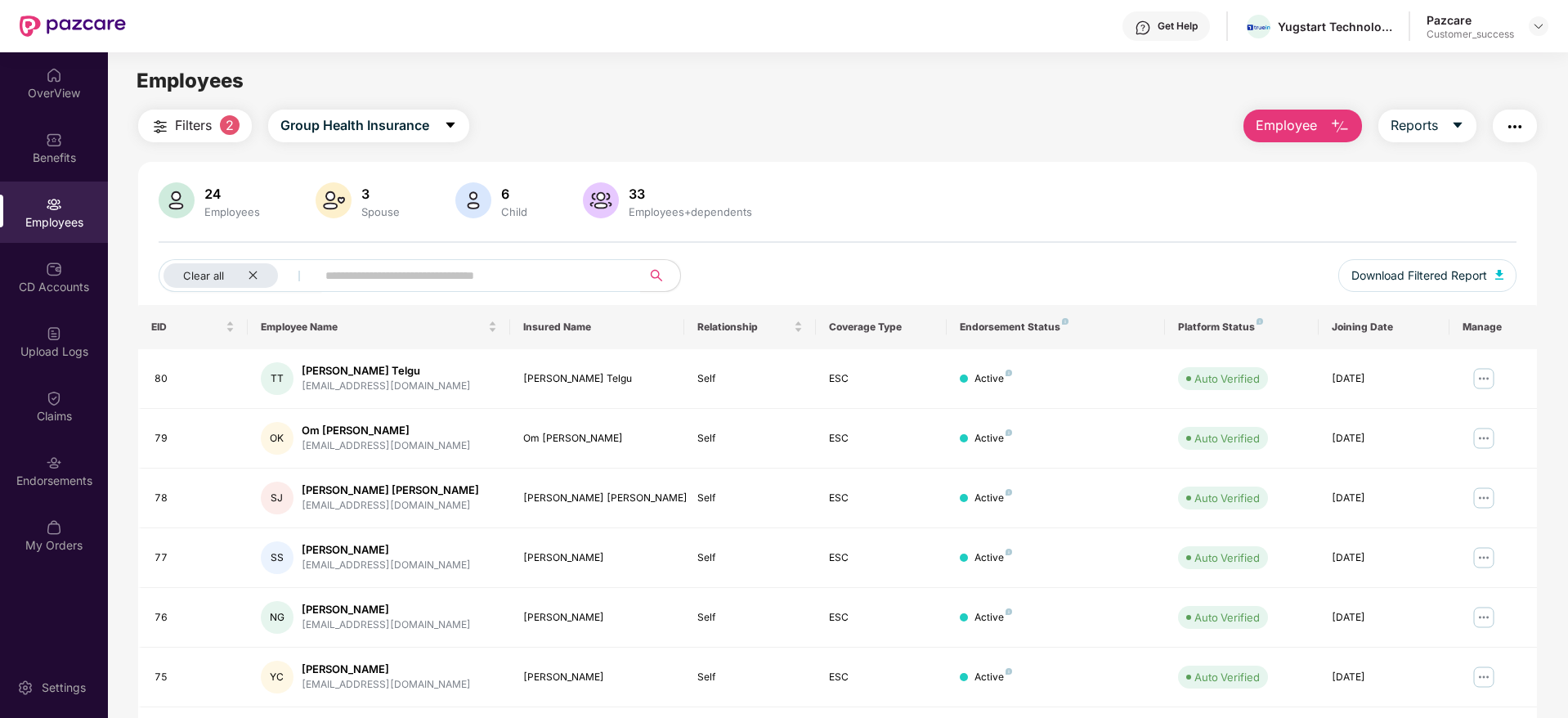
click at [193, 117] on span "Filters" at bounding box center [193, 125] width 37 height 21
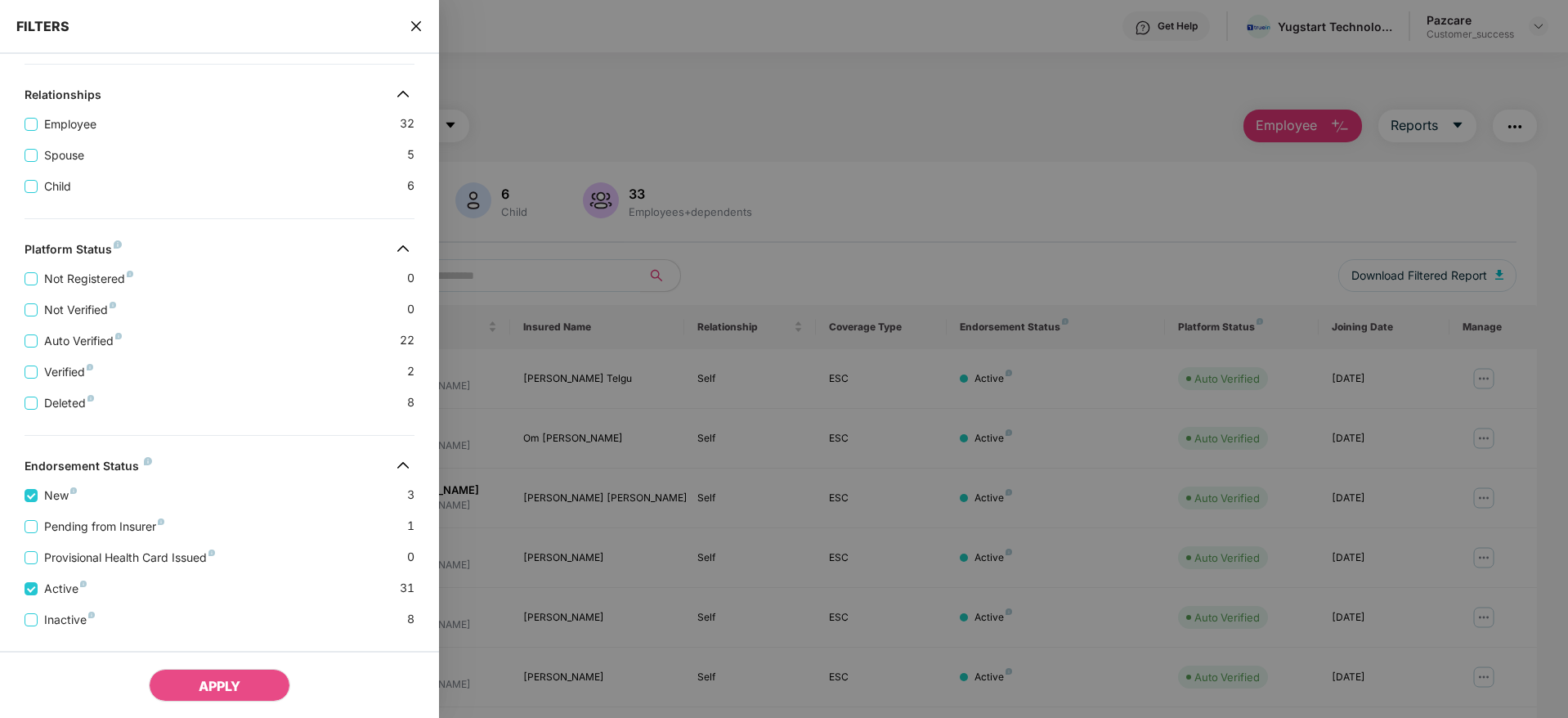
click at [938, 63] on div at bounding box center [784, 359] width 1568 height 718
click at [414, 33] on span "close" at bounding box center [416, 26] width 13 height 16
click at [414, 33] on div "FILTERS All Benefits Insurance Applied Filters(2) Clear All Active New Benefits…" at bounding box center [784, 359] width 1568 height 718
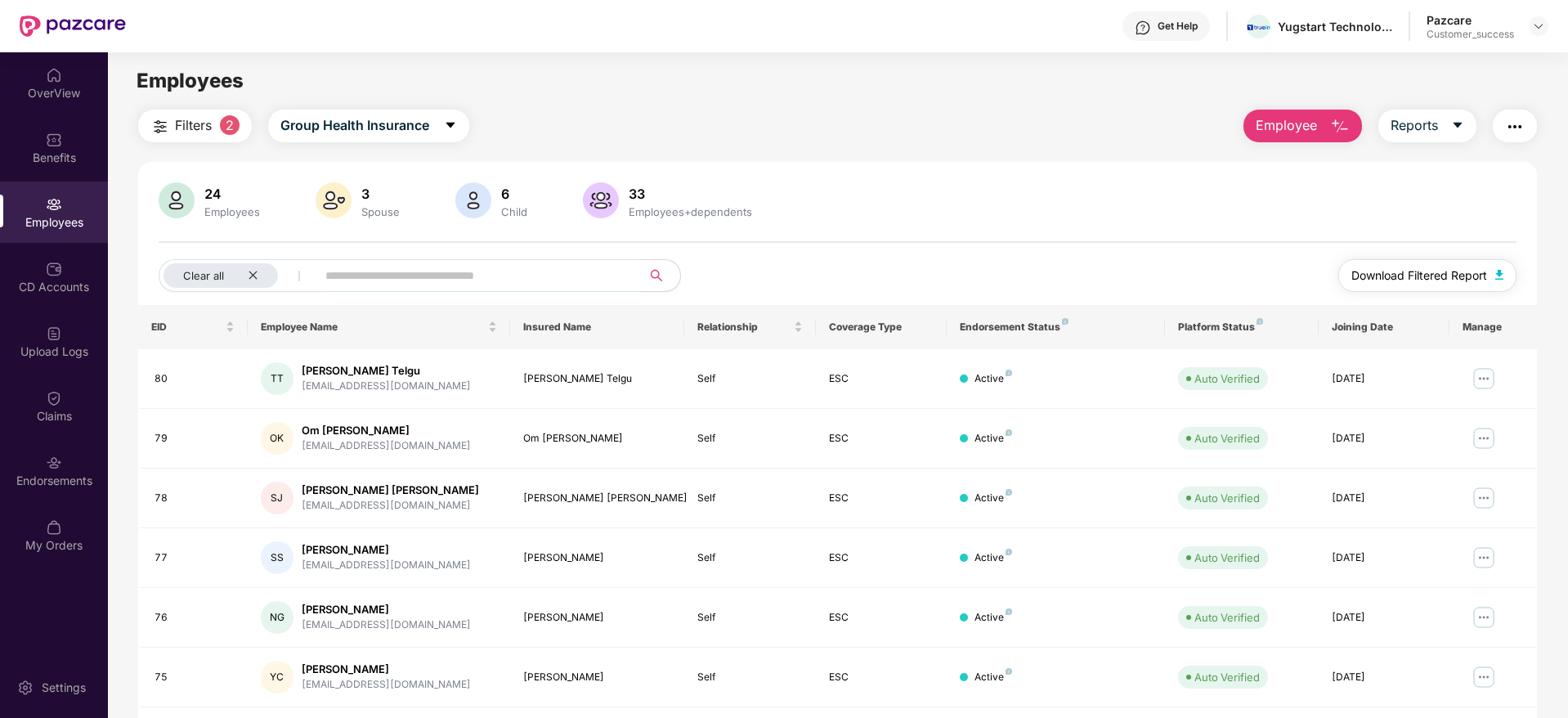
click at [1419, 277] on span "Download Filtered Report" at bounding box center [1419, 275] width 135 height 18
click at [1343, 33] on div "Yugstart Technologies Private Limited" at bounding box center [1335, 27] width 115 height 15
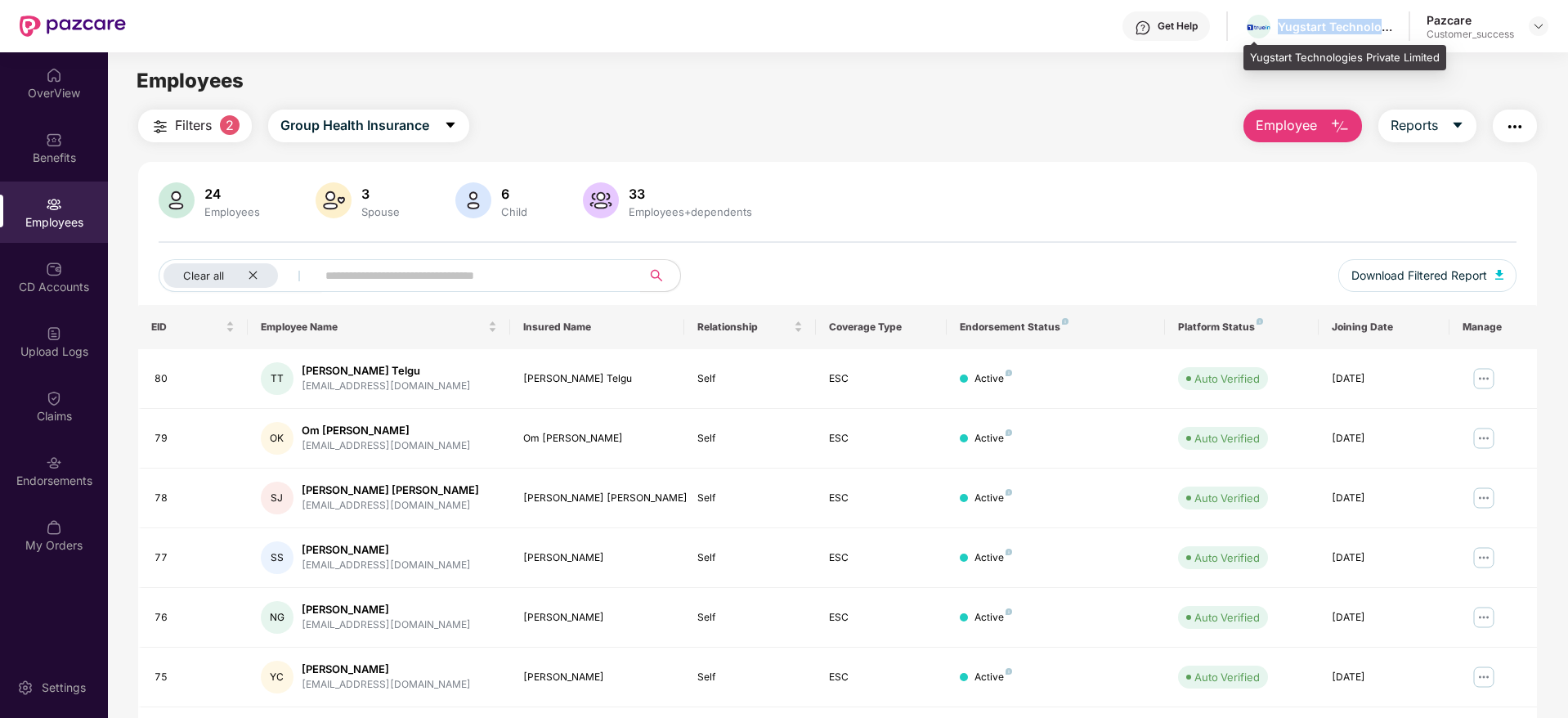
click at [1343, 33] on div "Yugstart Technologies Private Limited" at bounding box center [1335, 27] width 115 height 15
copy div "Yugstart Technologies Private Limited"
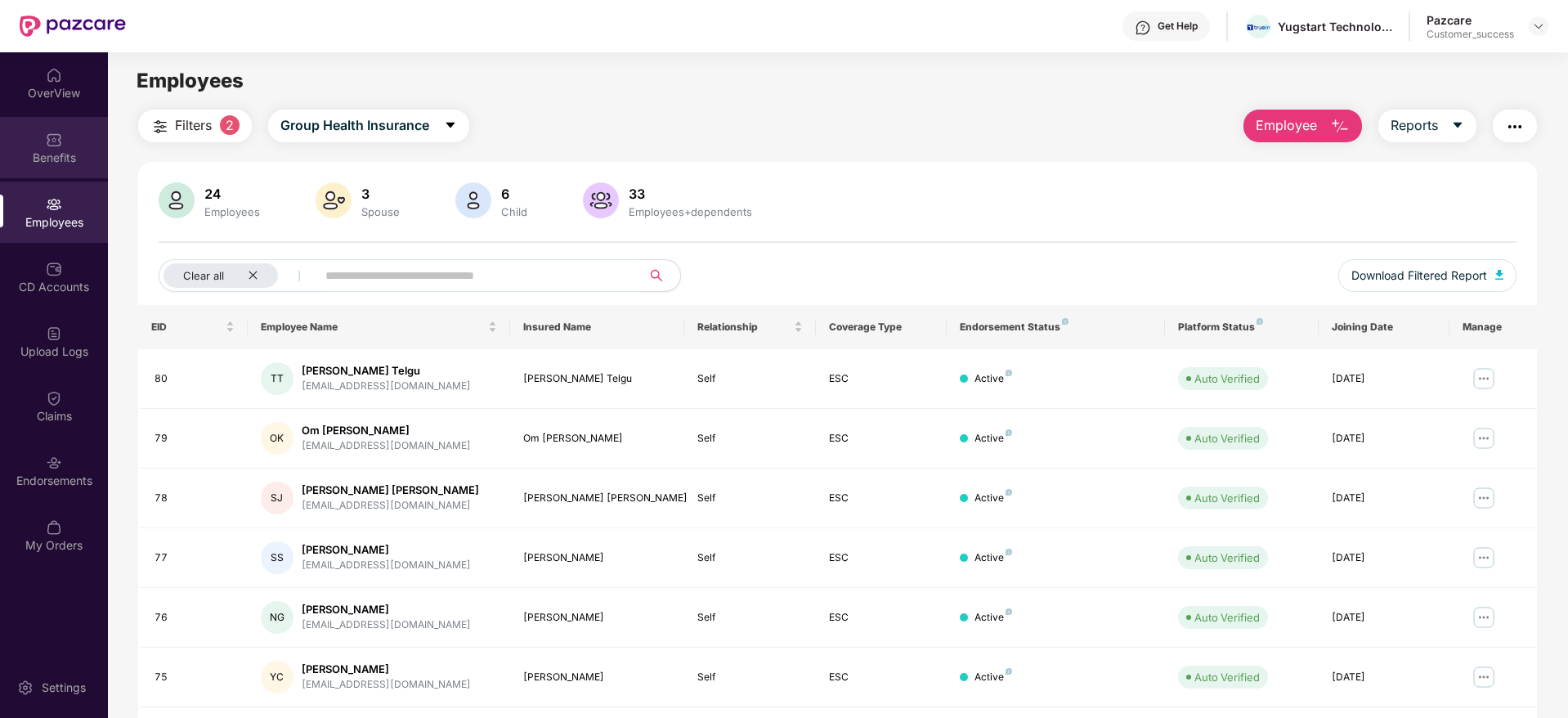
click at [62, 165] on div "Benefits" at bounding box center [54, 158] width 108 height 16
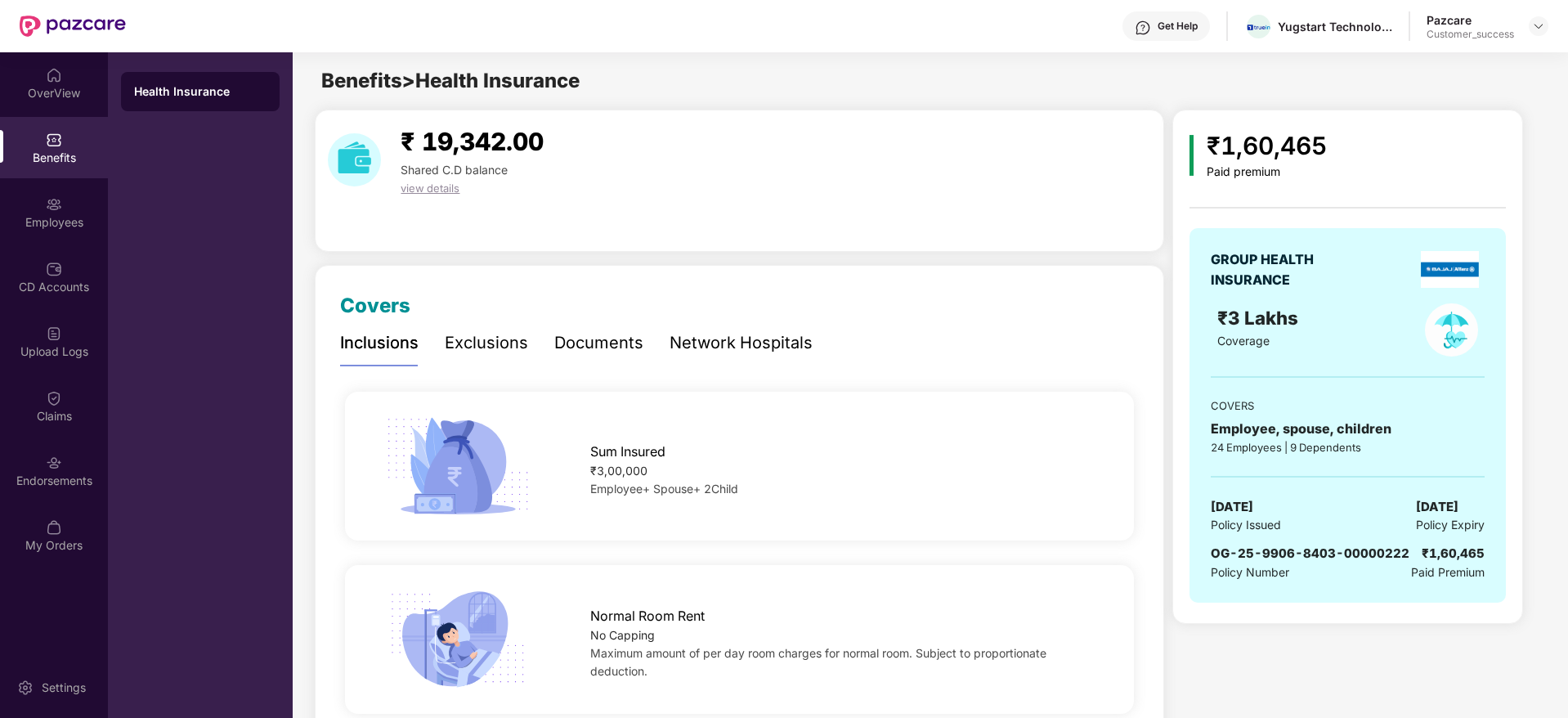
click at [1280, 144] on div "₹1,60,465" at bounding box center [1267, 146] width 120 height 39
copy div "₹1,60,465"
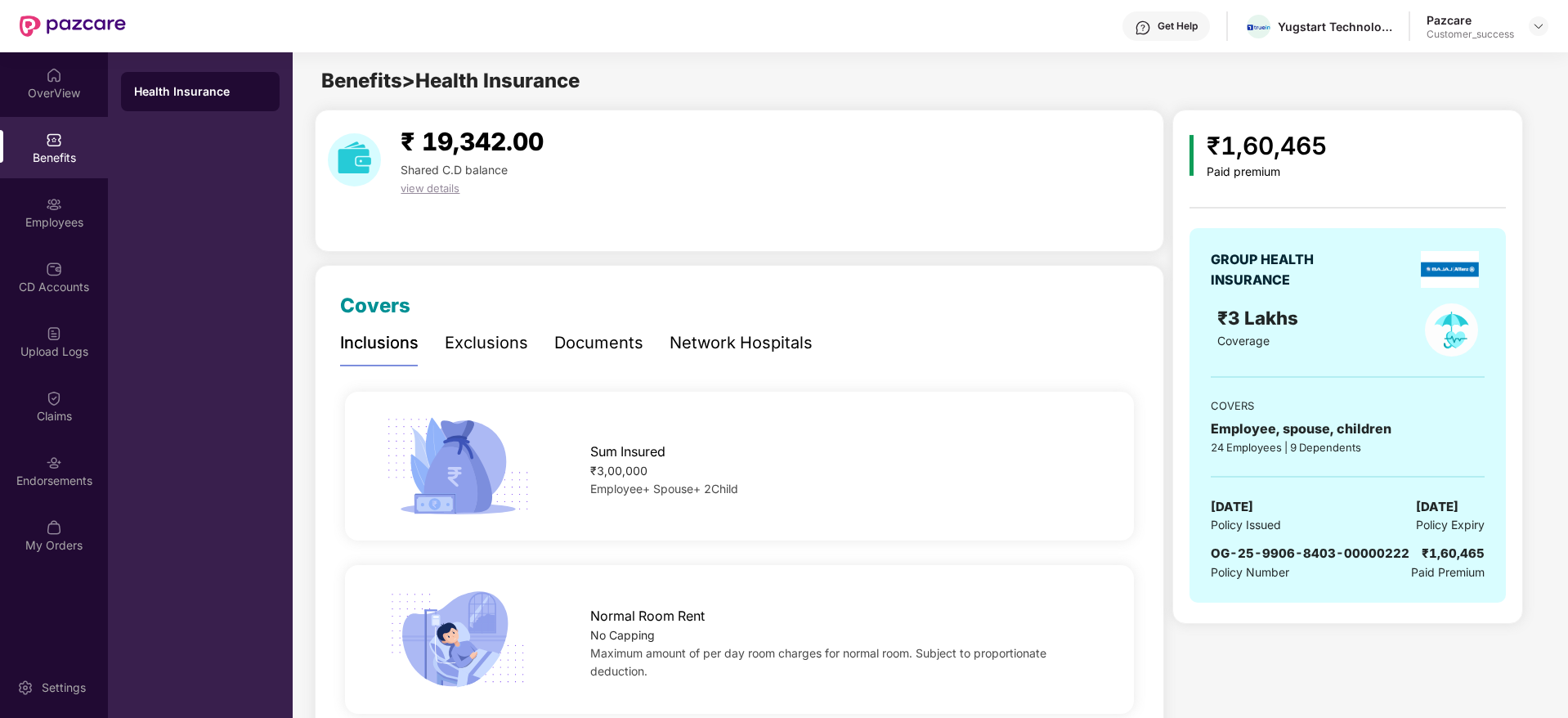
click at [1289, 558] on span "OG-25-9906-8403-00000222" at bounding box center [1310, 553] width 199 height 15
click at [1433, 502] on span "[DATE]" at bounding box center [1438, 507] width 43 height 20
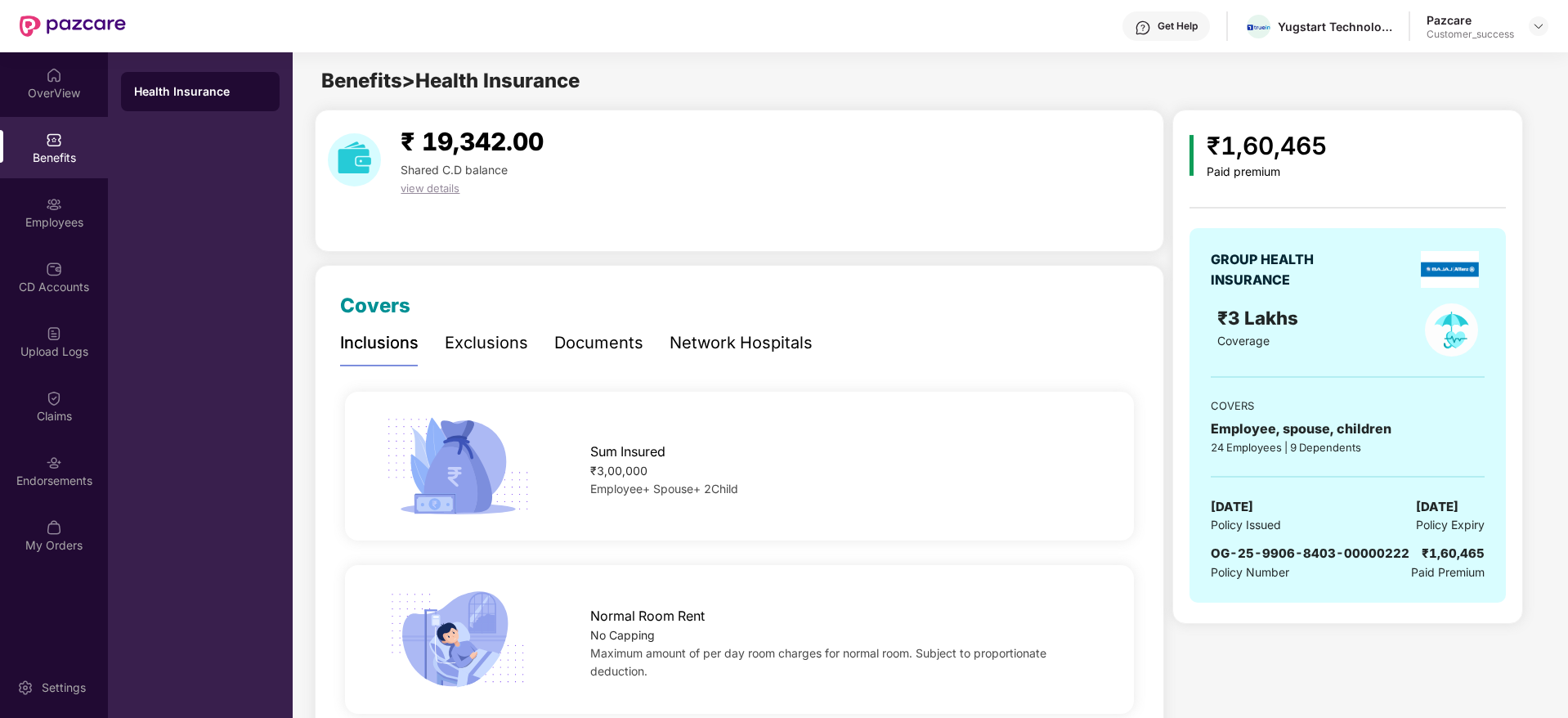
click at [1433, 502] on span "[DATE]" at bounding box center [1438, 507] width 43 height 20
click at [608, 356] on div "Documents" at bounding box center [599, 343] width 89 height 26
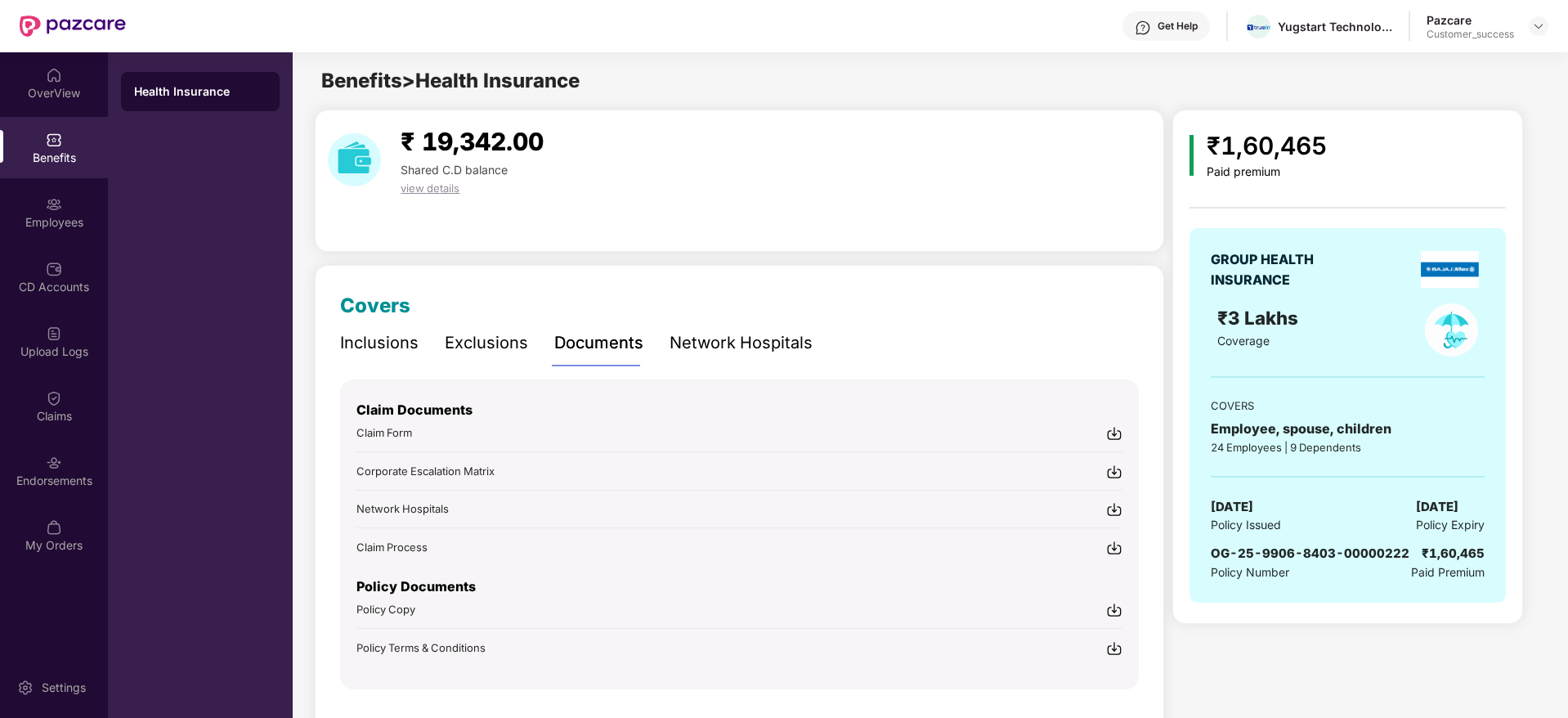
scroll to position [47, 0]
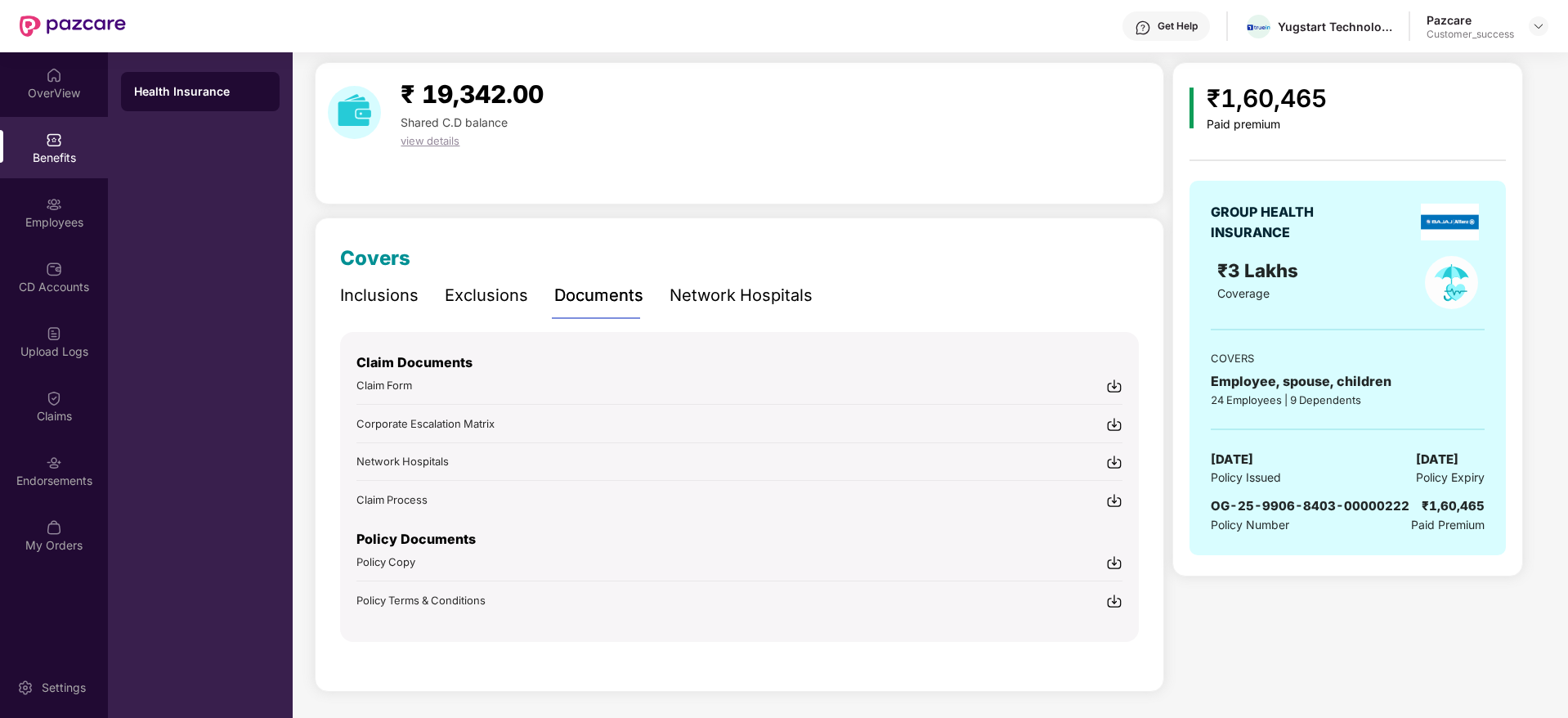
click at [1114, 555] on img at bounding box center [1114, 563] width 16 height 16
click at [1112, 605] on img at bounding box center [1114, 600] width 16 height 16
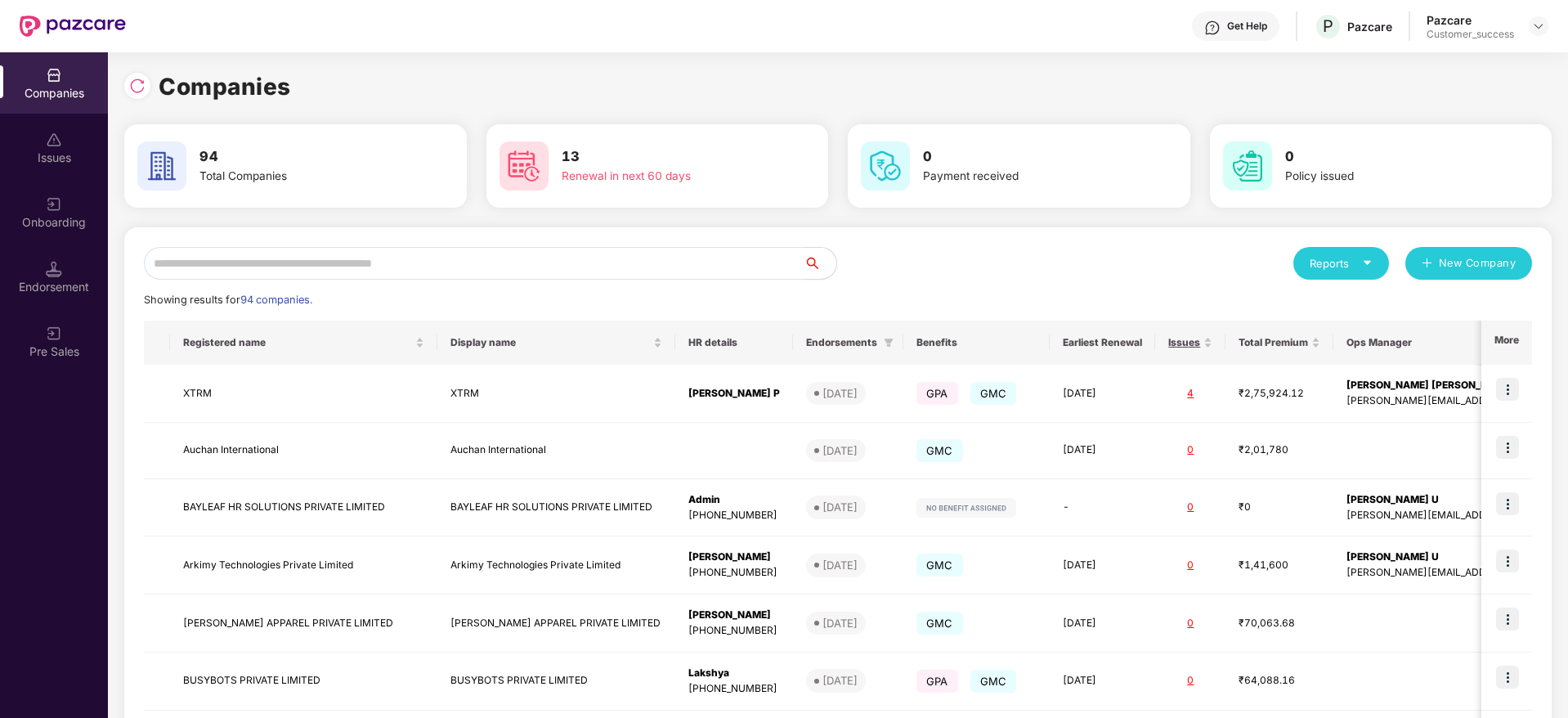
click at [315, 268] on input "text" at bounding box center [474, 263] width 660 height 33
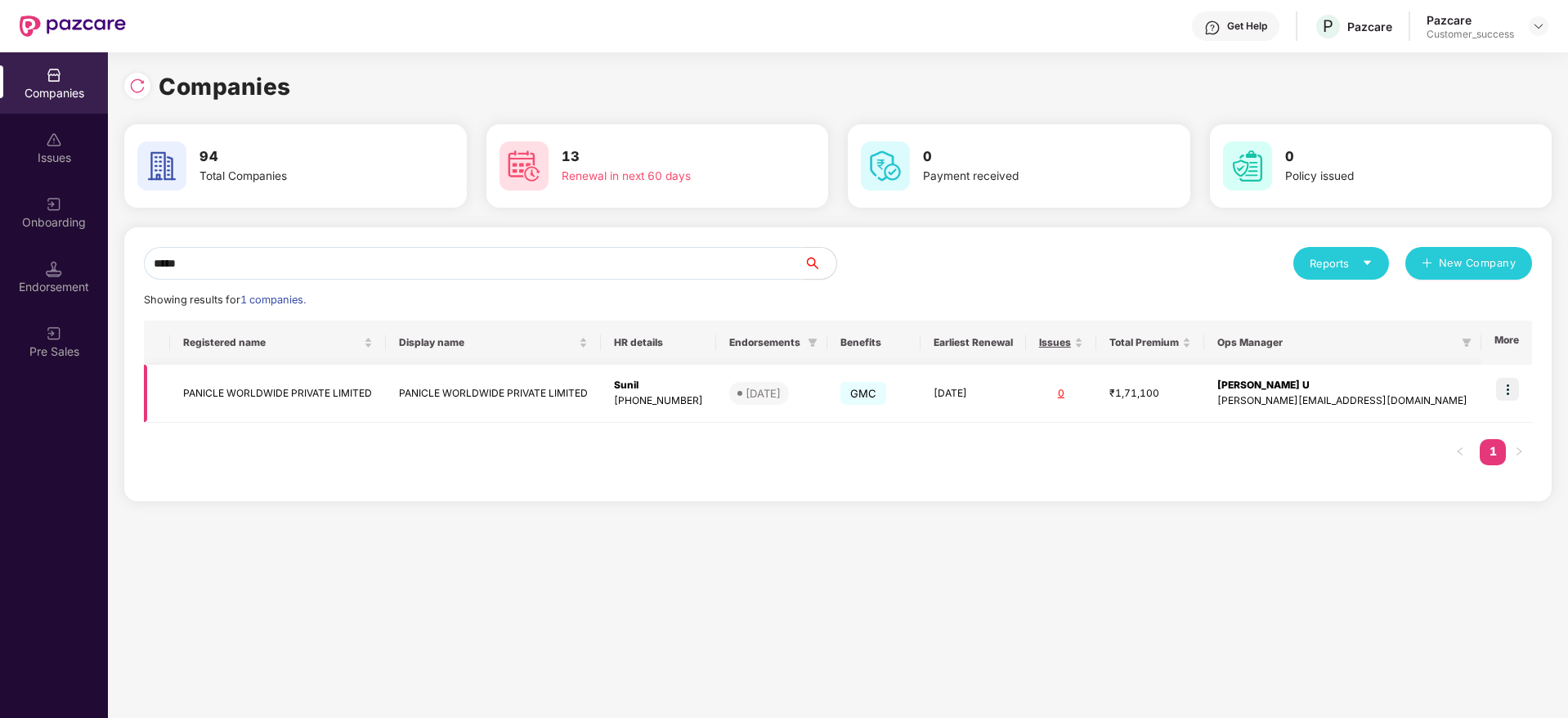
type input "*****"
click at [1513, 399] on img at bounding box center [1507, 389] width 23 height 23
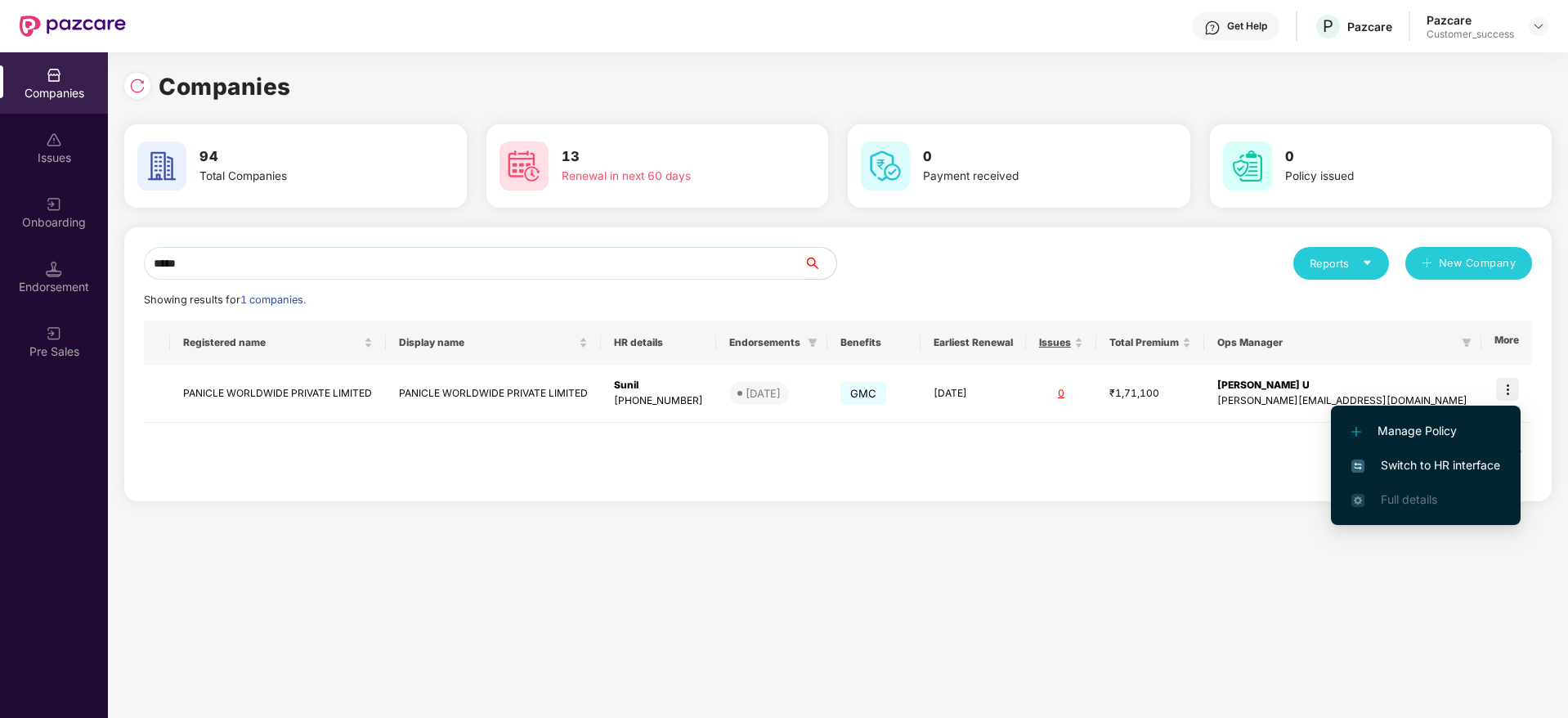
click at [1439, 469] on span "Switch to HR interface" at bounding box center [1426, 465] width 149 height 18
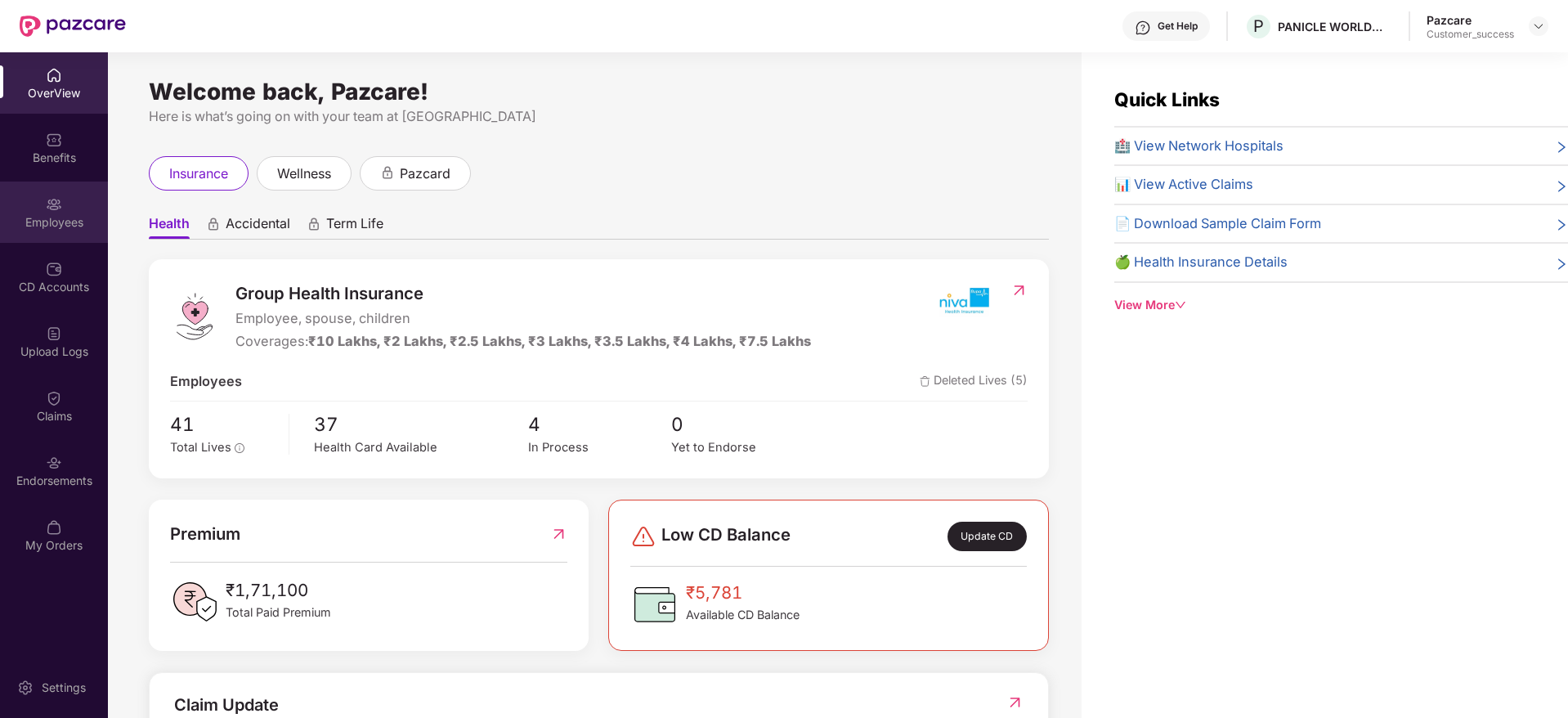
click at [38, 205] on div "Employees" at bounding box center [54, 213] width 108 height 62
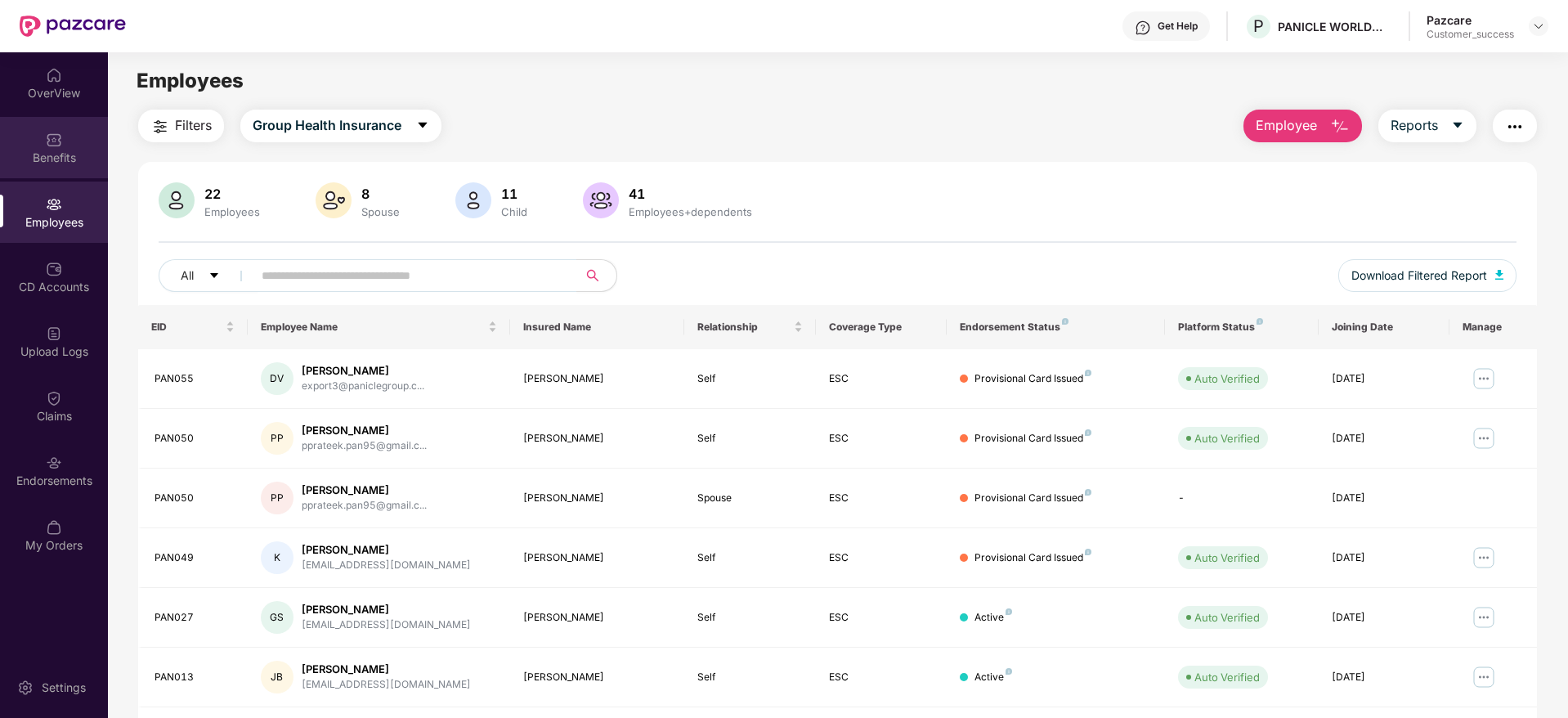
click at [42, 142] on div "Benefits" at bounding box center [54, 148] width 108 height 62
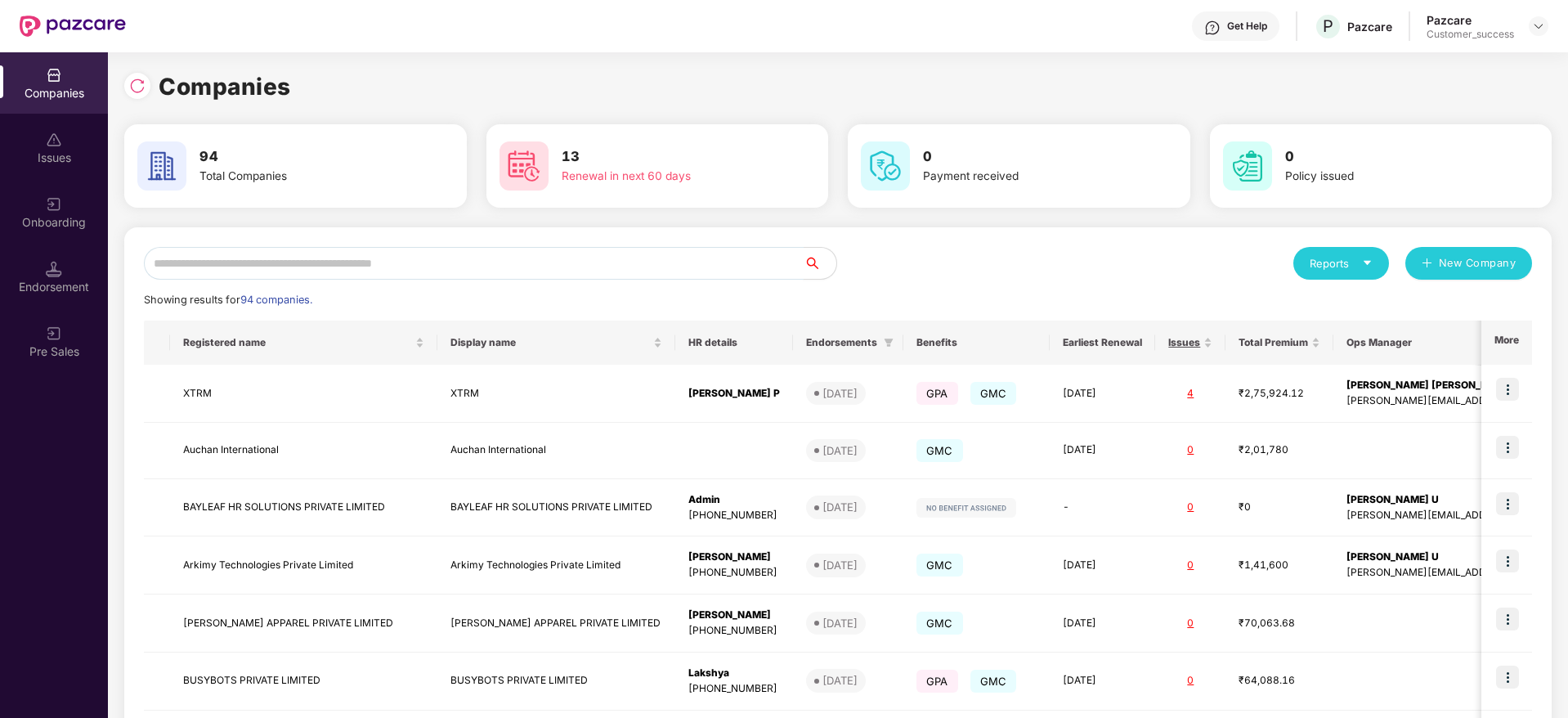
scroll to position [0, 2]
click at [328, 258] on input "text" at bounding box center [474, 263] width 660 height 33
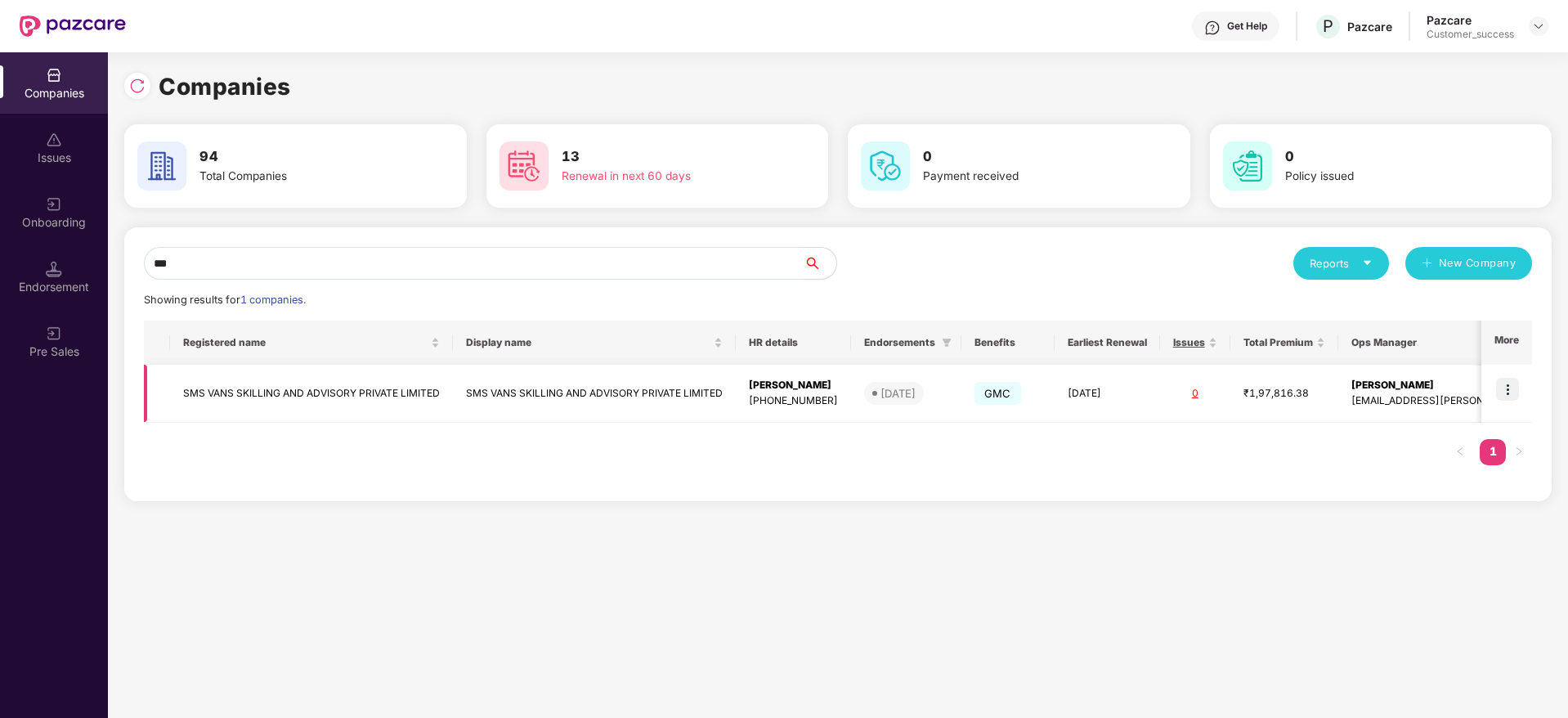
type input "***"
click at [1506, 377] on td at bounding box center [1506, 394] width 51 height 58
click at [1523, 394] on td at bounding box center [1506, 394] width 51 height 58
click at [1505, 394] on img at bounding box center [1507, 389] width 23 height 23
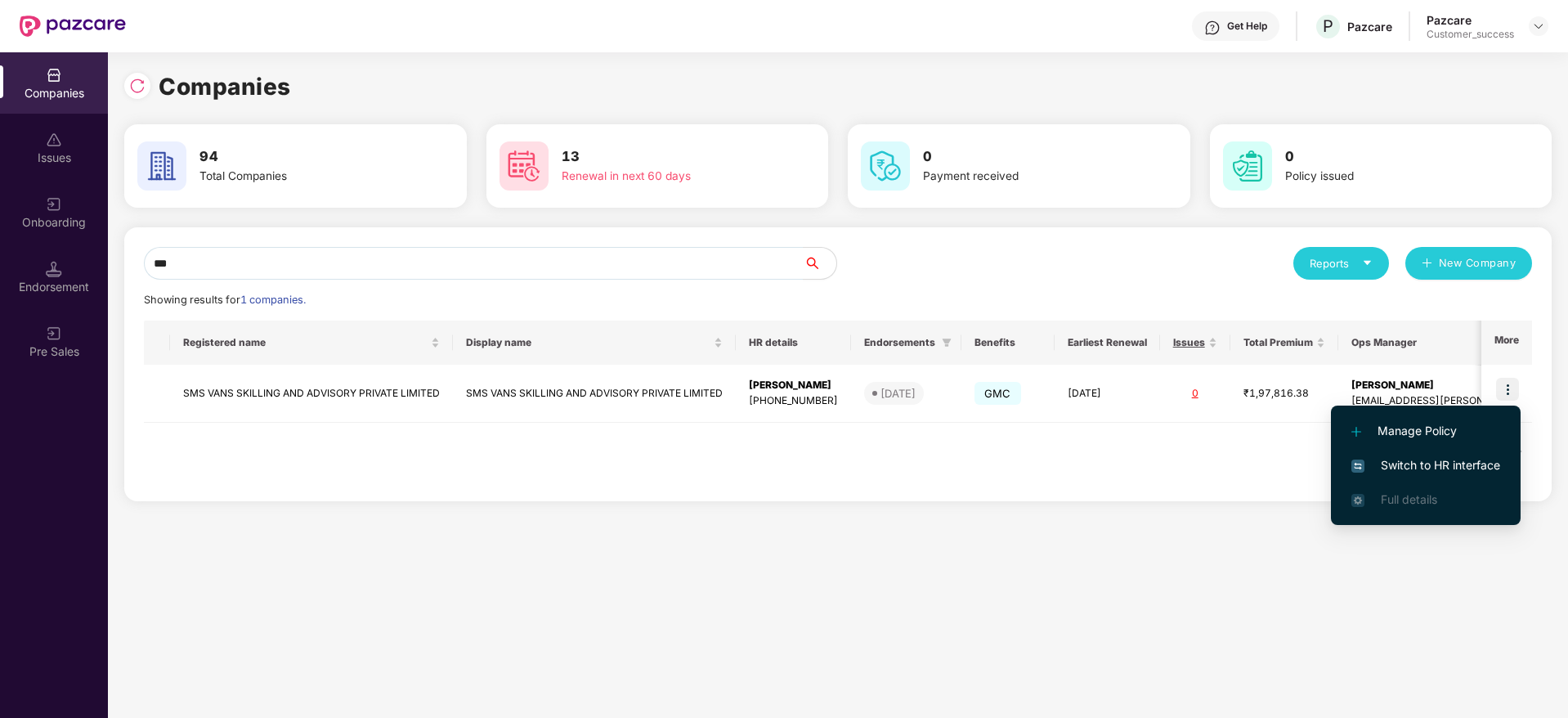
click at [1447, 453] on li "Switch to HR interface" at bounding box center [1425, 466] width 189 height 34
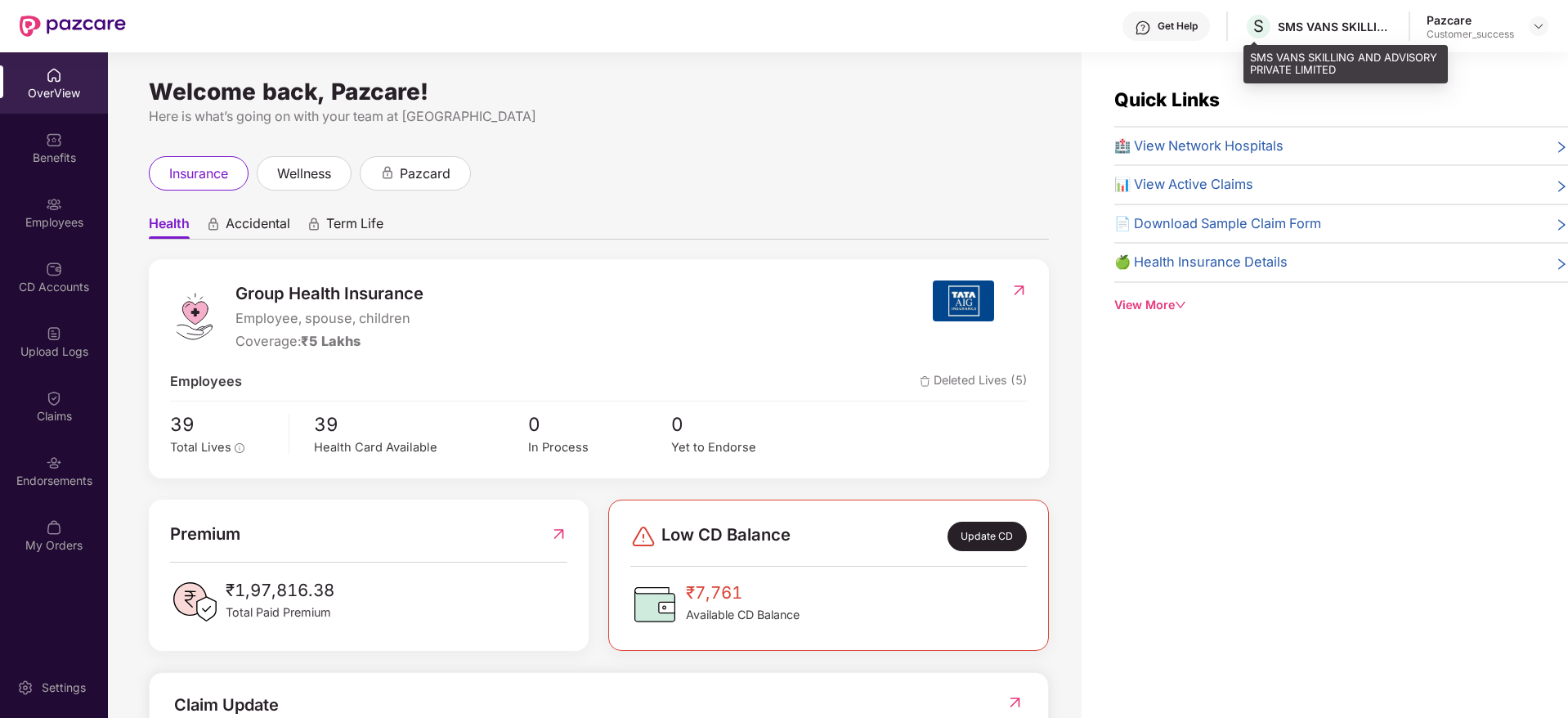
click at [1305, 27] on div "SMS VANS SKILLING AND ADVISORY PRIVATE LIMITED" at bounding box center [1335, 27] width 115 height 15
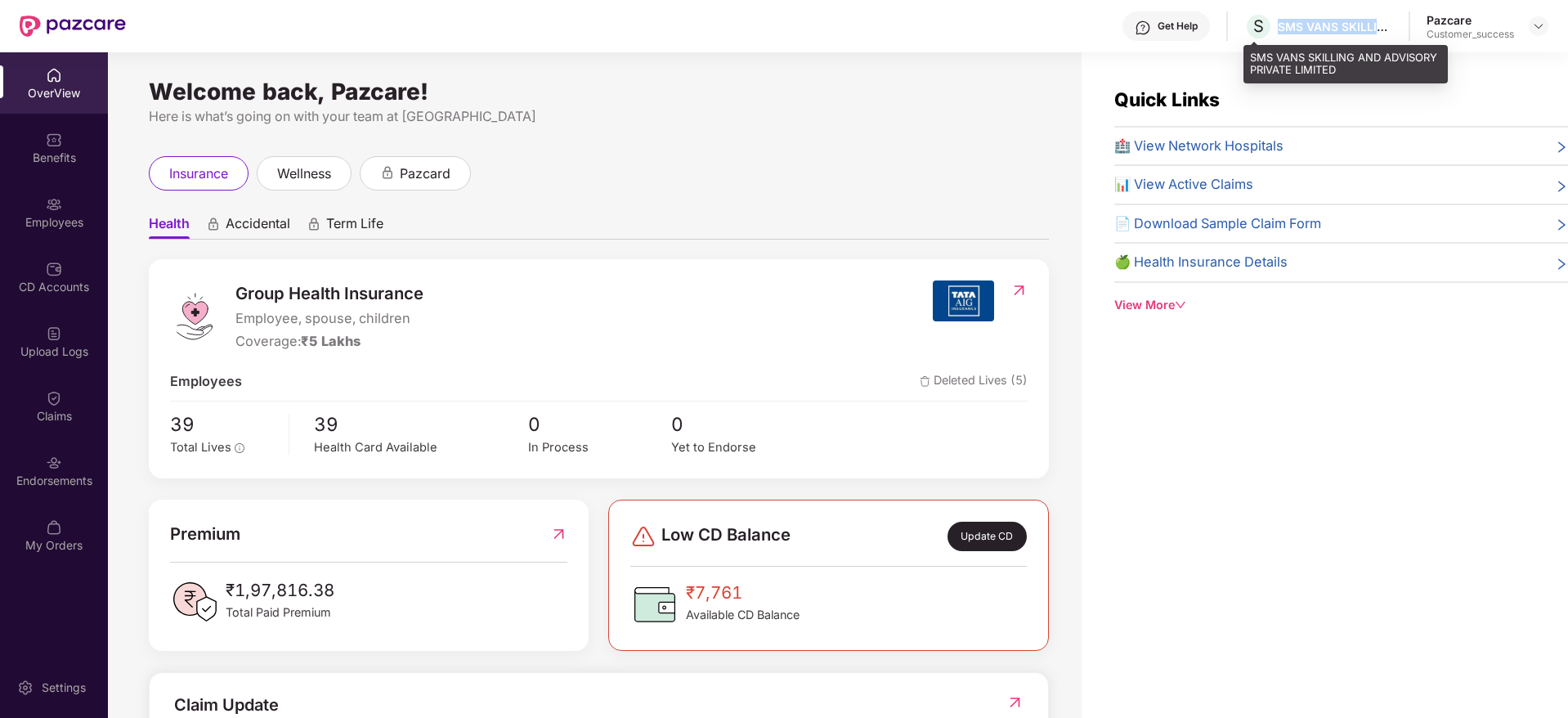
click at [1305, 27] on div "SMS VANS SKILLING AND ADVISORY PRIVATE LIMITED" at bounding box center [1335, 27] width 115 height 15
copy div "SMS VANS SKILLING AND ADVISORY PRIVATE LIMITED"
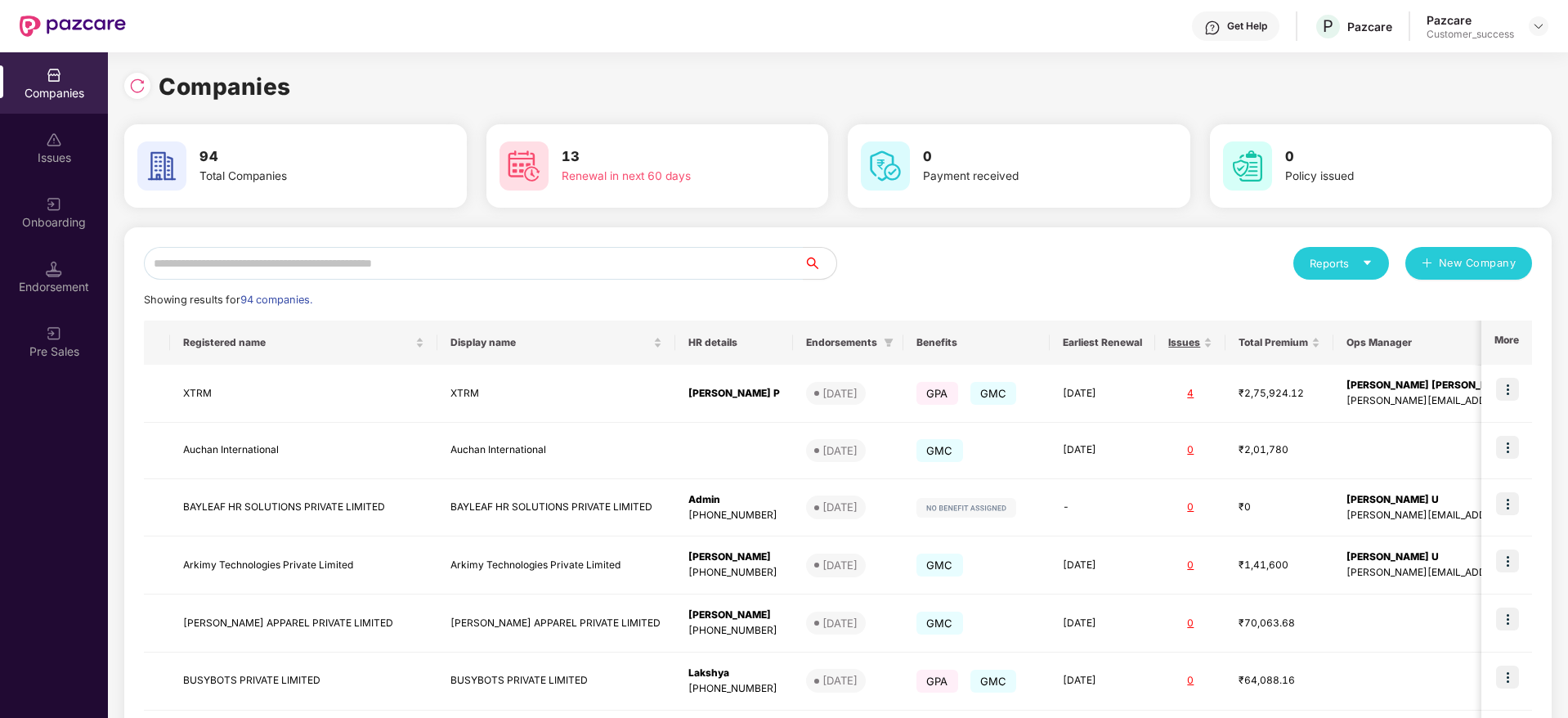
scroll to position [0, 2]
click at [291, 259] on input "text" at bounding box center [474, 263] width 660 height 33
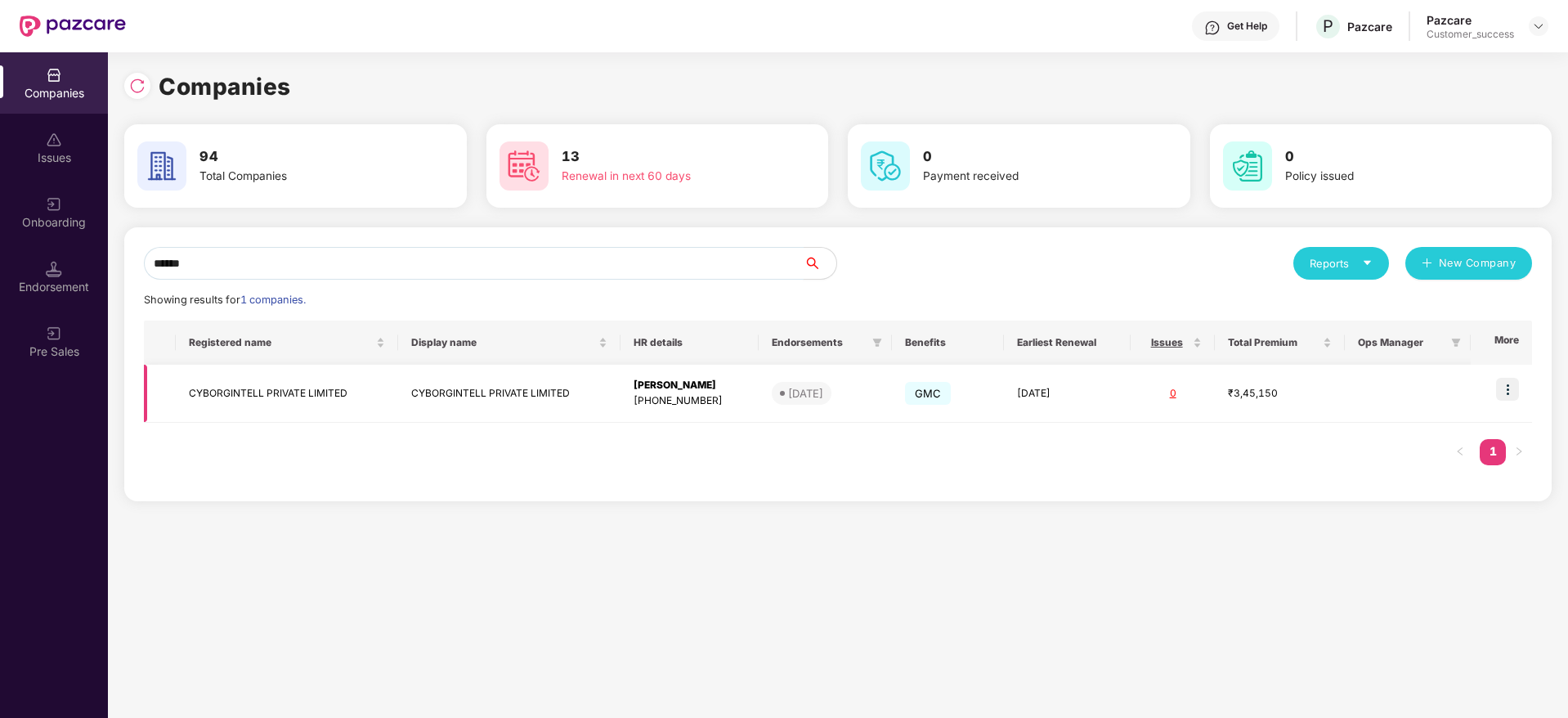
type input "******"
click at [1502, 393] on img at bounding box center [1507, 389] width 23 height 23
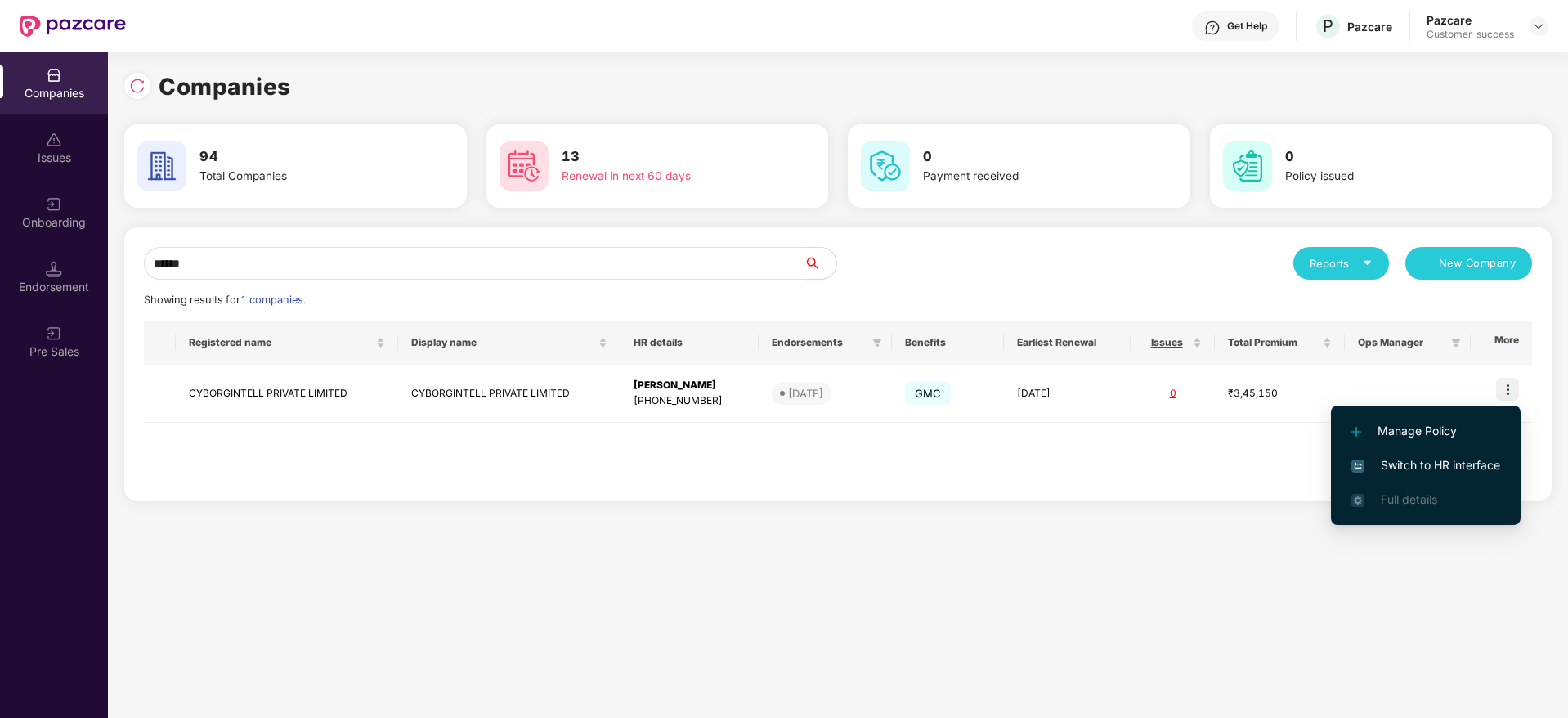
click at [1460, 466] on span "Switch to HR interface" at bounding box center [1426, 465] width 149 height 18
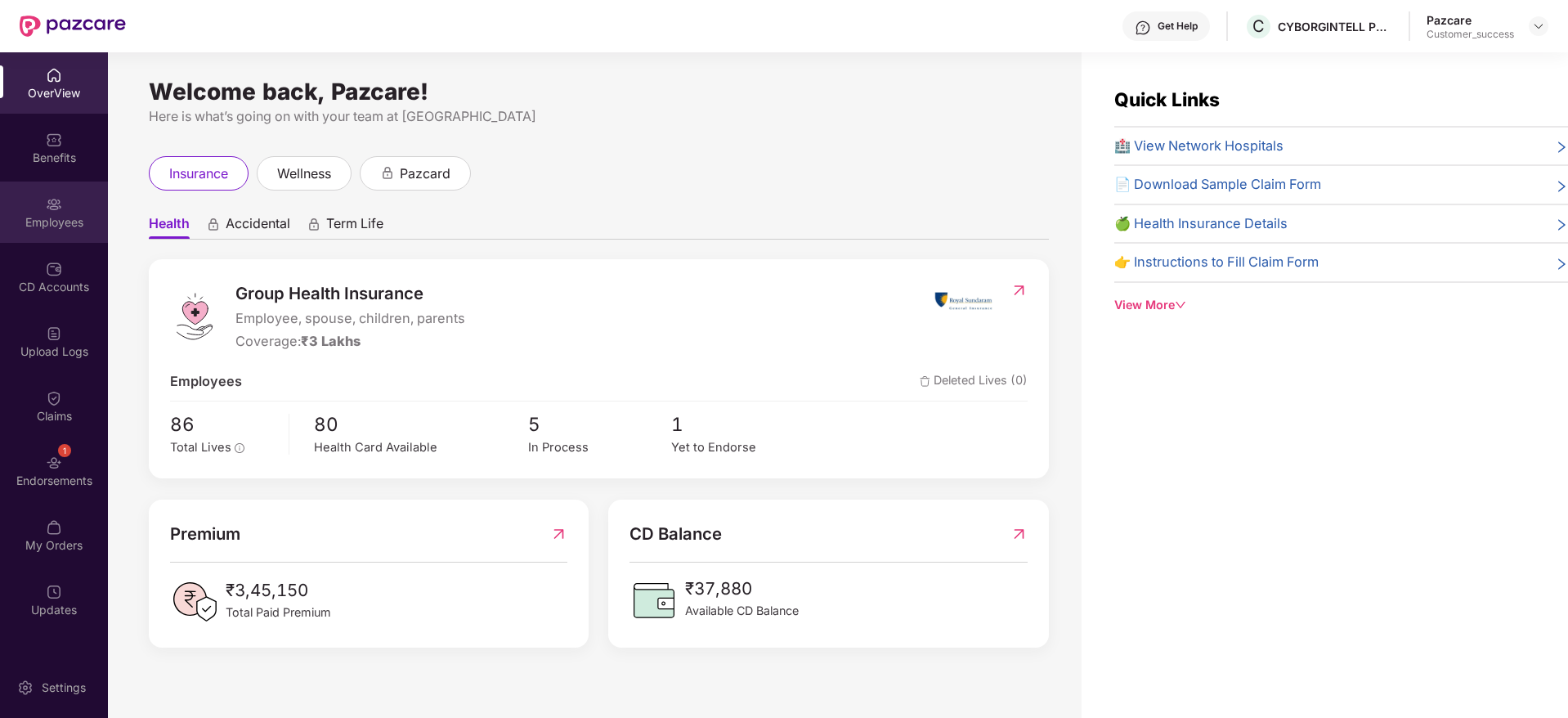
click at [91, 209] on div "Employees" at bounding box center [54, 213] width 108 height 62
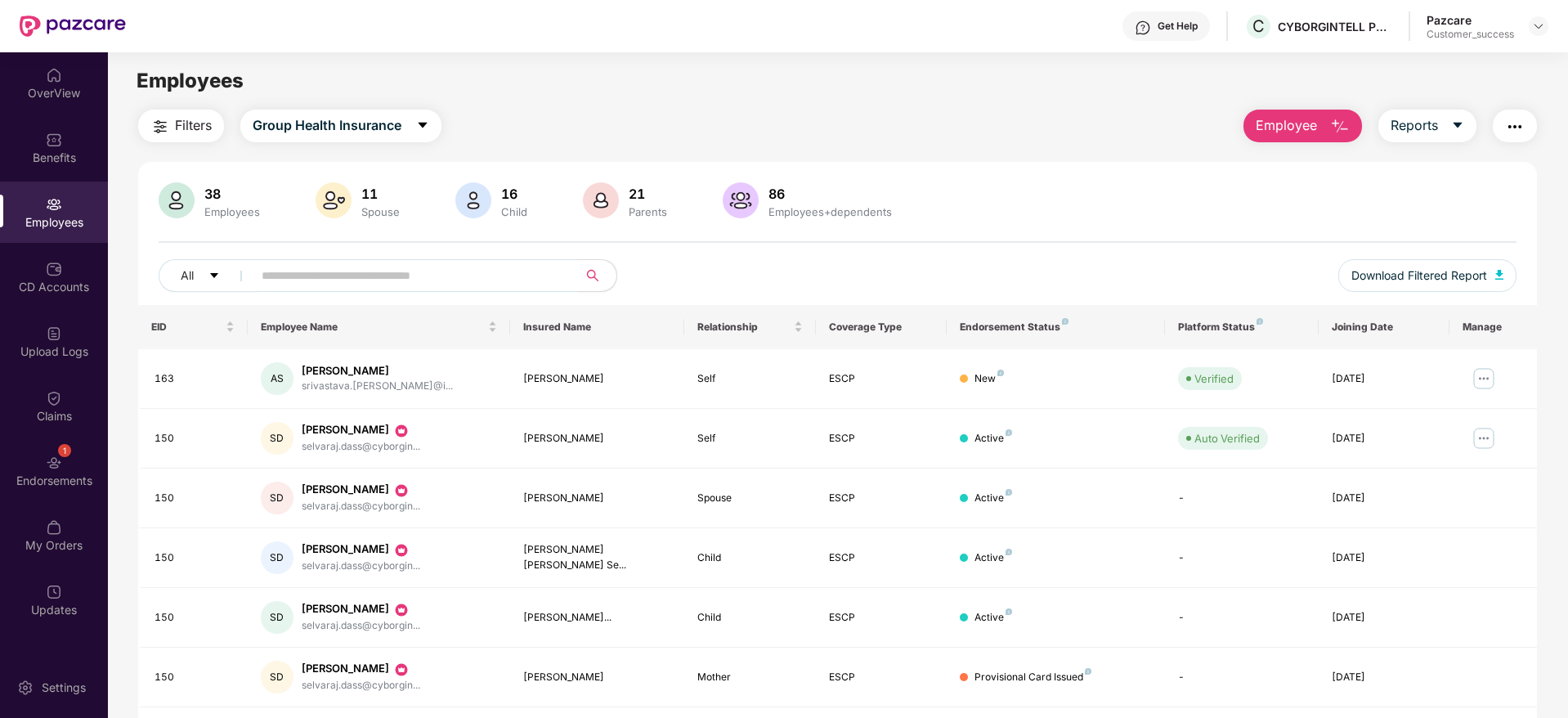
click at [303, 281] on input "text" at bounding box center [408, 275] width 293 height 25
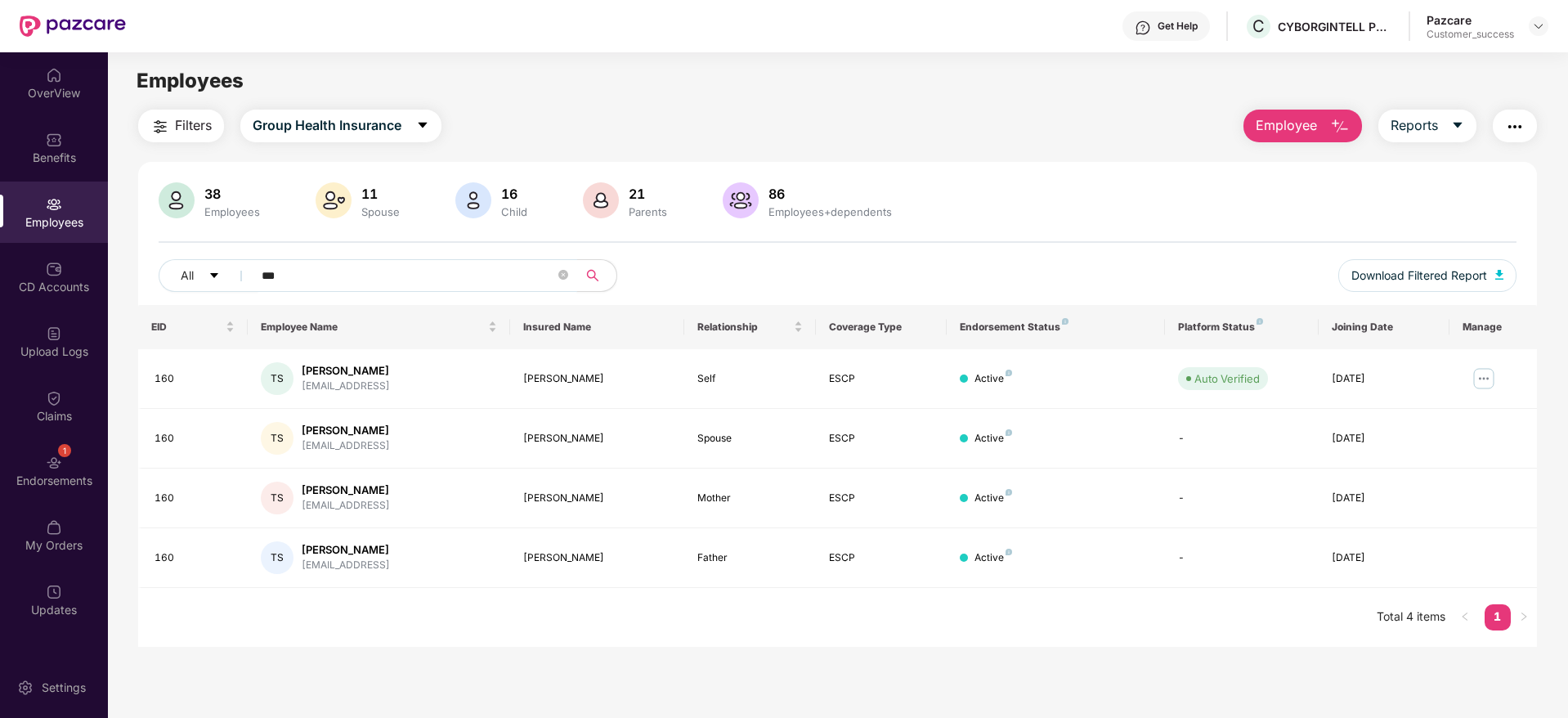
type input "***"
click at [91, 199] on div "Employees" at bounding box center [54, 213] width 108 height 62
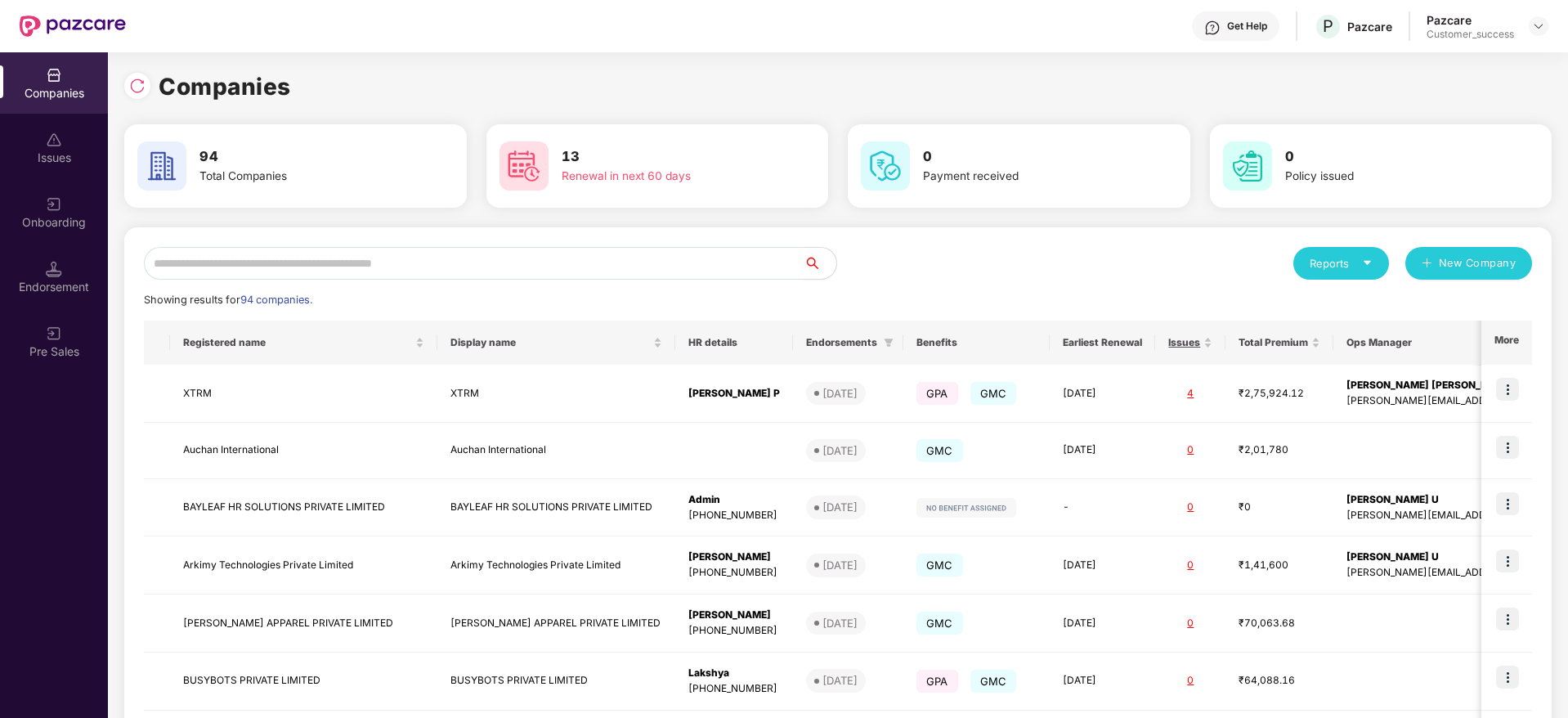
click at [200, 258] on input "text" at bounding box center [474, 263] width 660 height 33
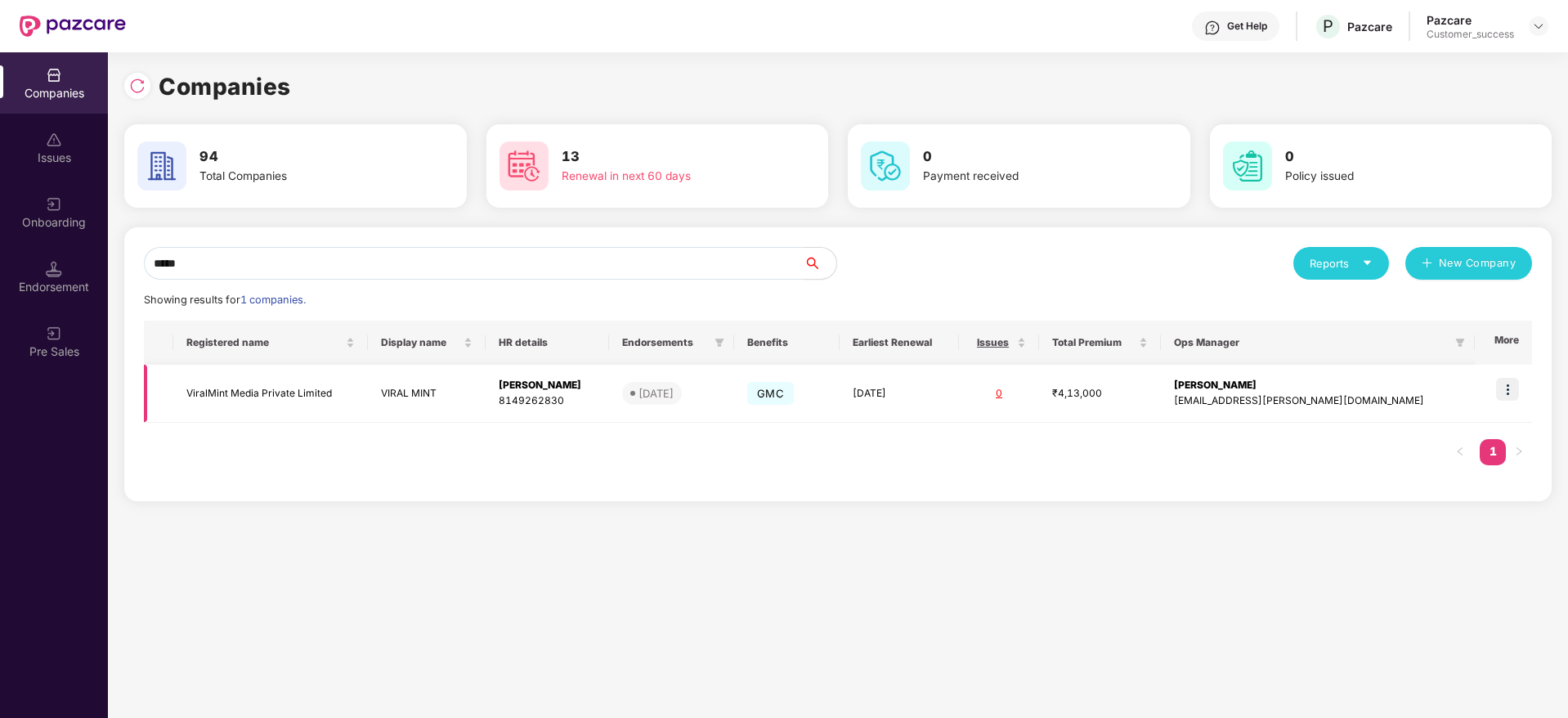
type input "*****"
click at [1509, 394] on img at bounding box center [1507, 389] width 23 height 23
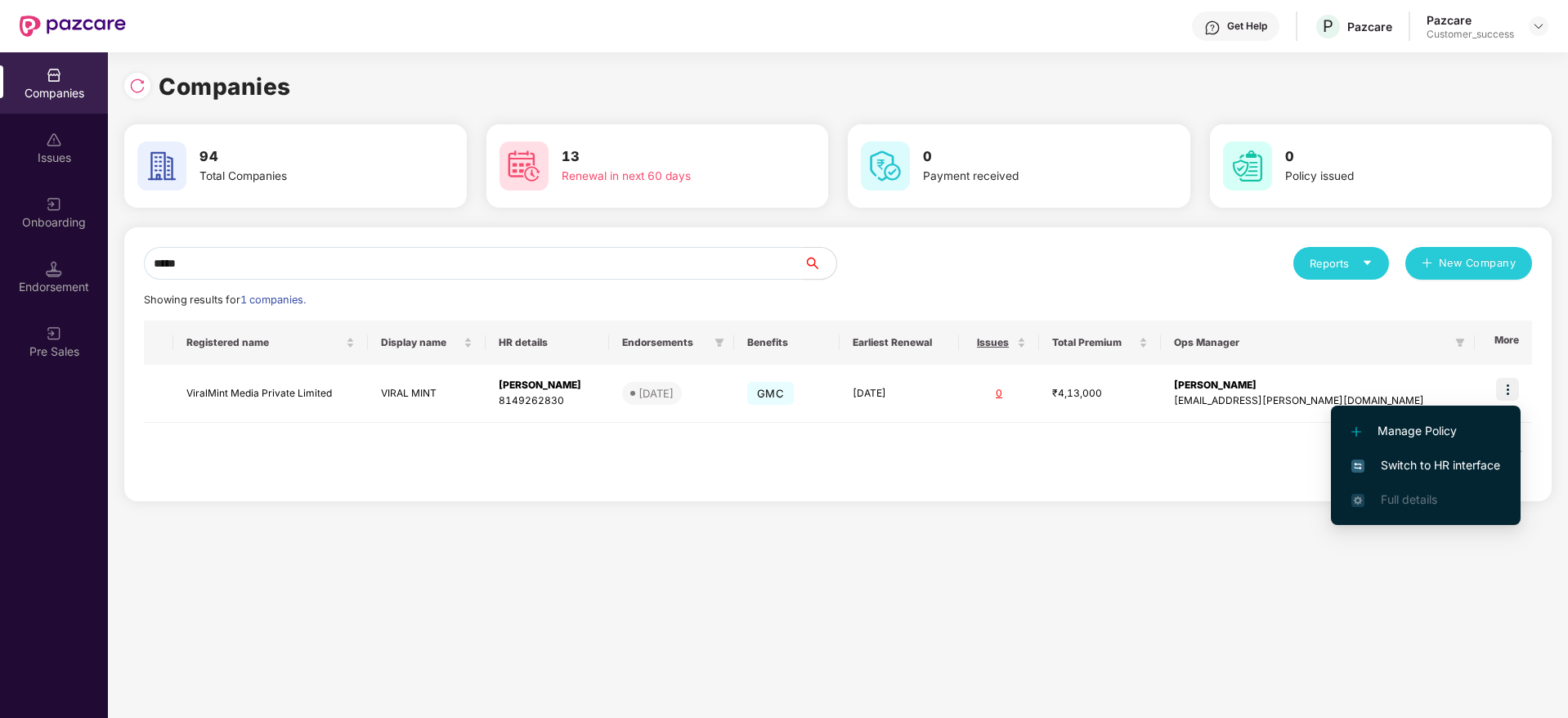
click at [1486, 459] on span "Switch to HR interface" at bounding box center [1426, 465] width 149 height 18
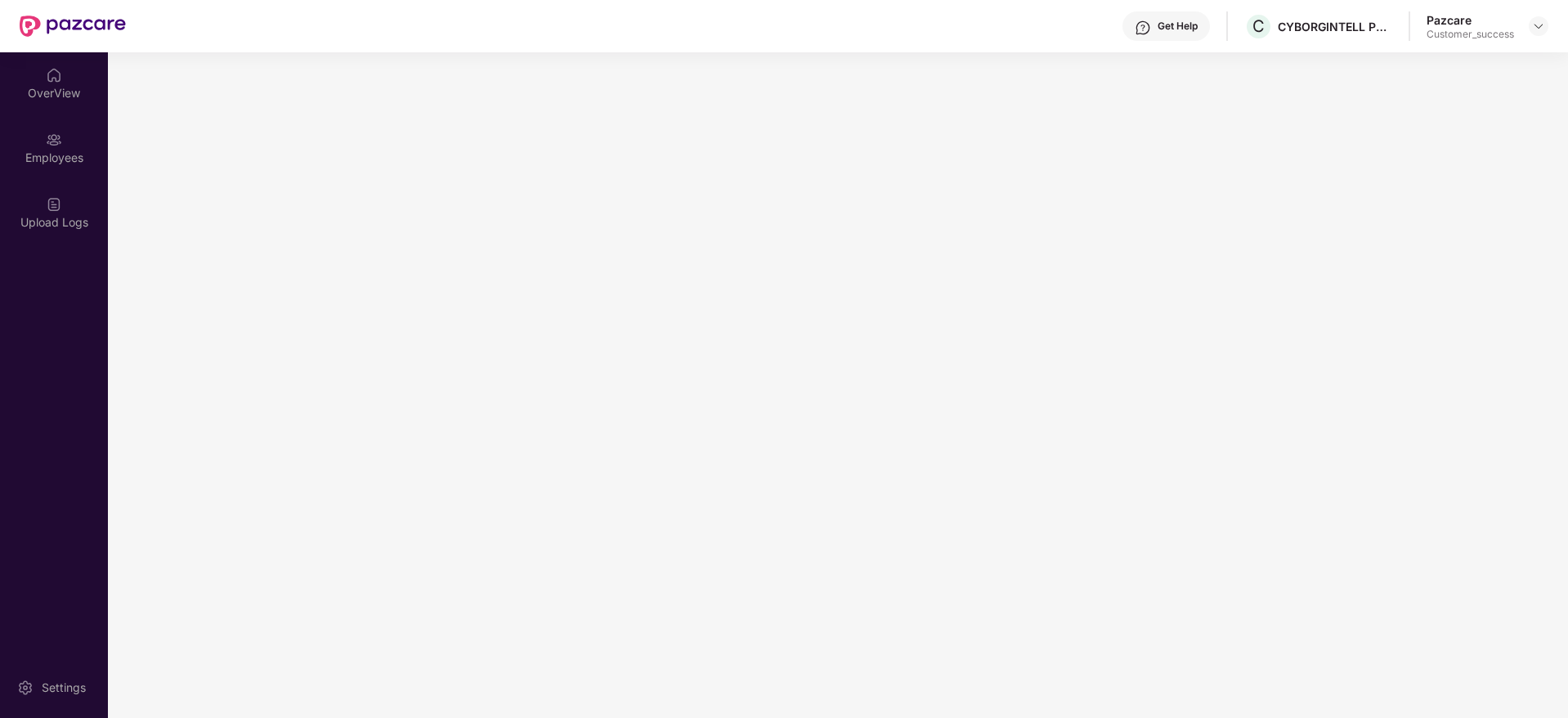
scroll to position [0, 0]
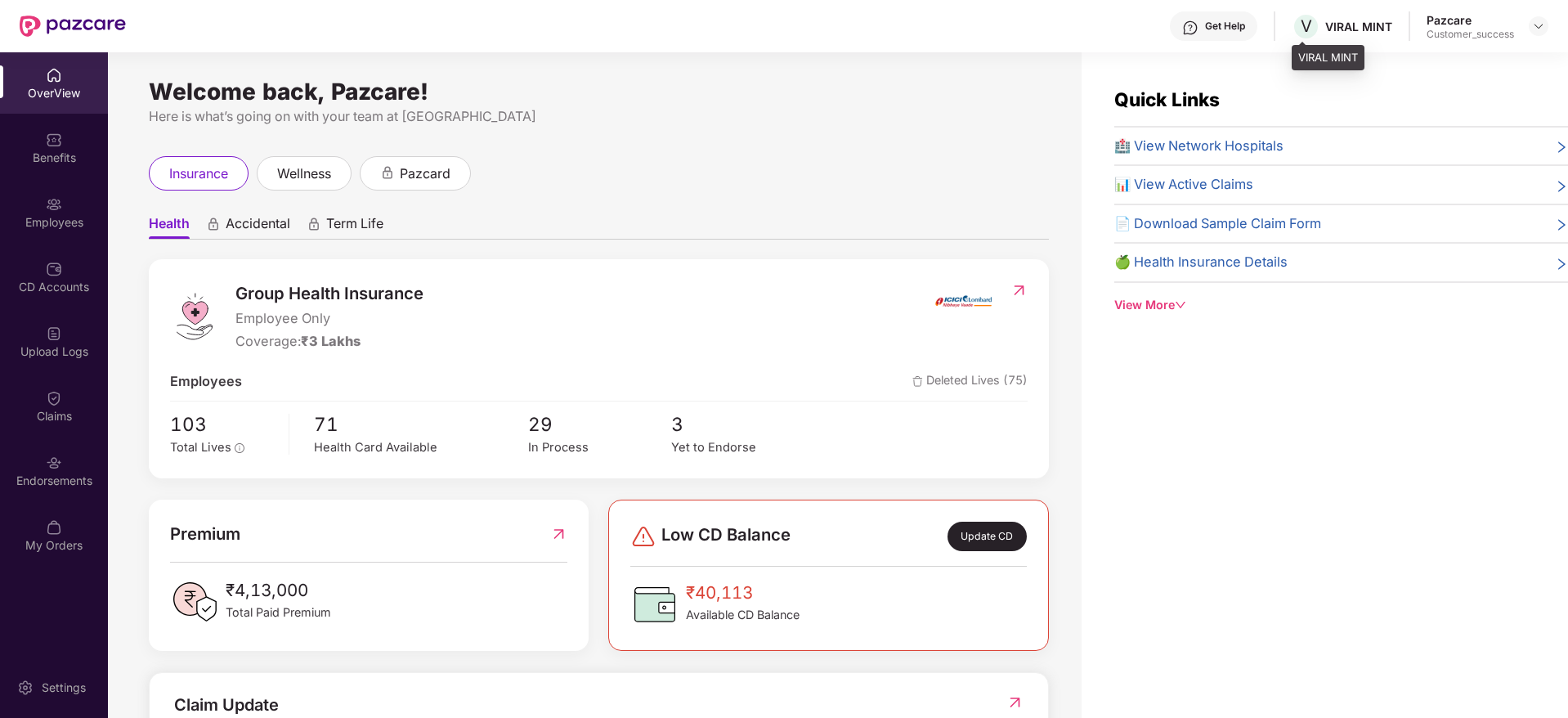
click at [1349, 27] on div "VIRAL MINT" at bounding box center [1359, 27] width 67 height 15
copy div "VIRAL MINT"
